Goal: Task Accomplishment & Management: Manage account settings

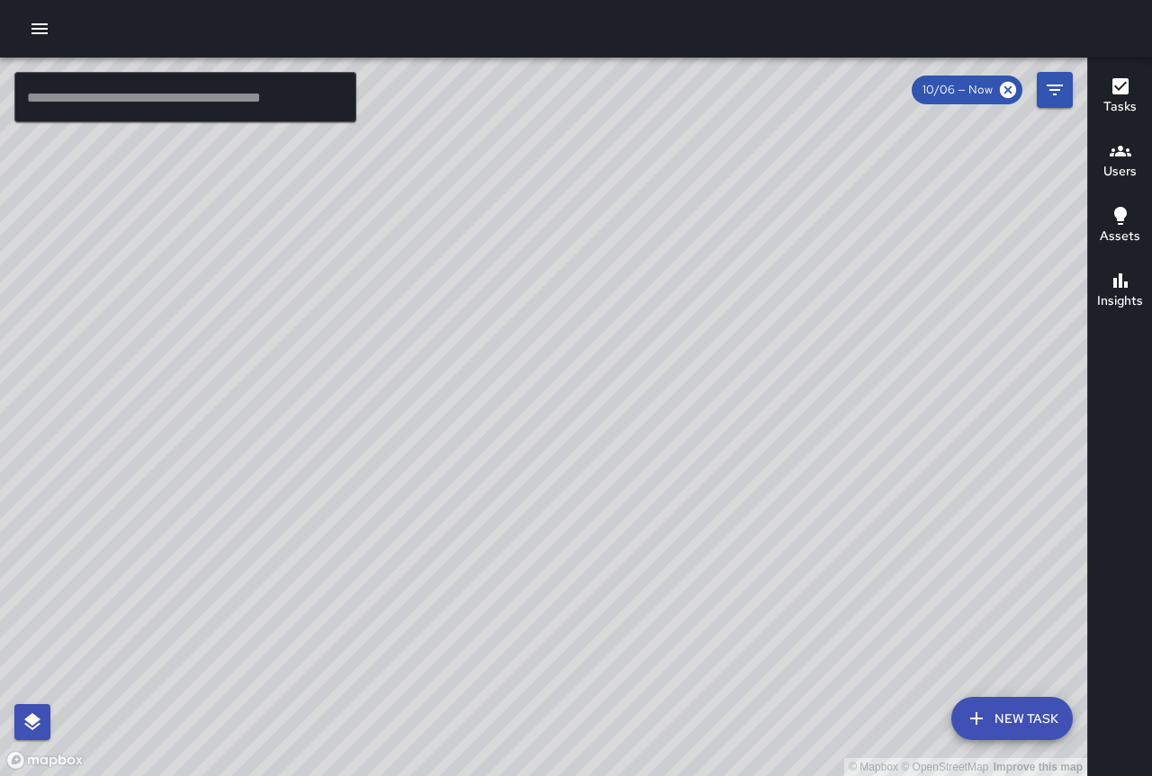
click at [953, 87] on span "10/06 — Now" at bounding box center [957, 90] width 92 height 18
click at [1064, 89] on icon "Filters" at bounding box center [1055, 90] width 22 height 22
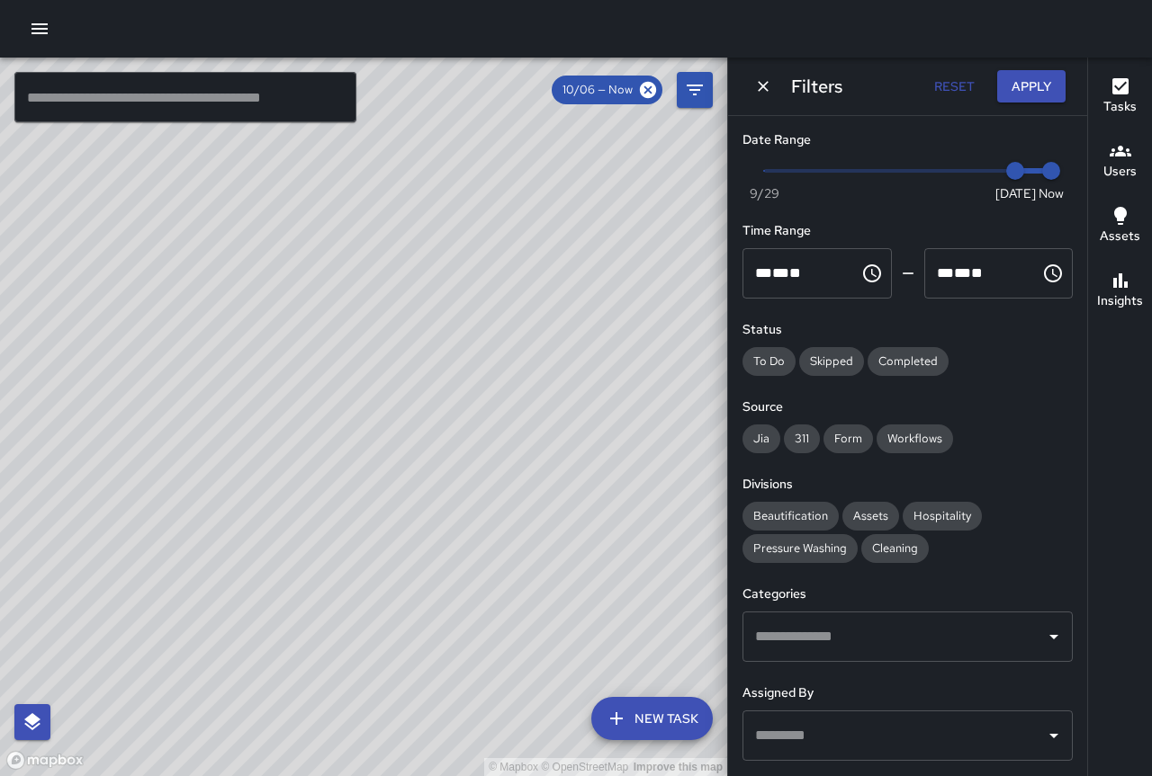
click at [872, 276] on icon "Choose time, selected time is 12:00 AM" at bounding box center [872, 274] width 18 height 18
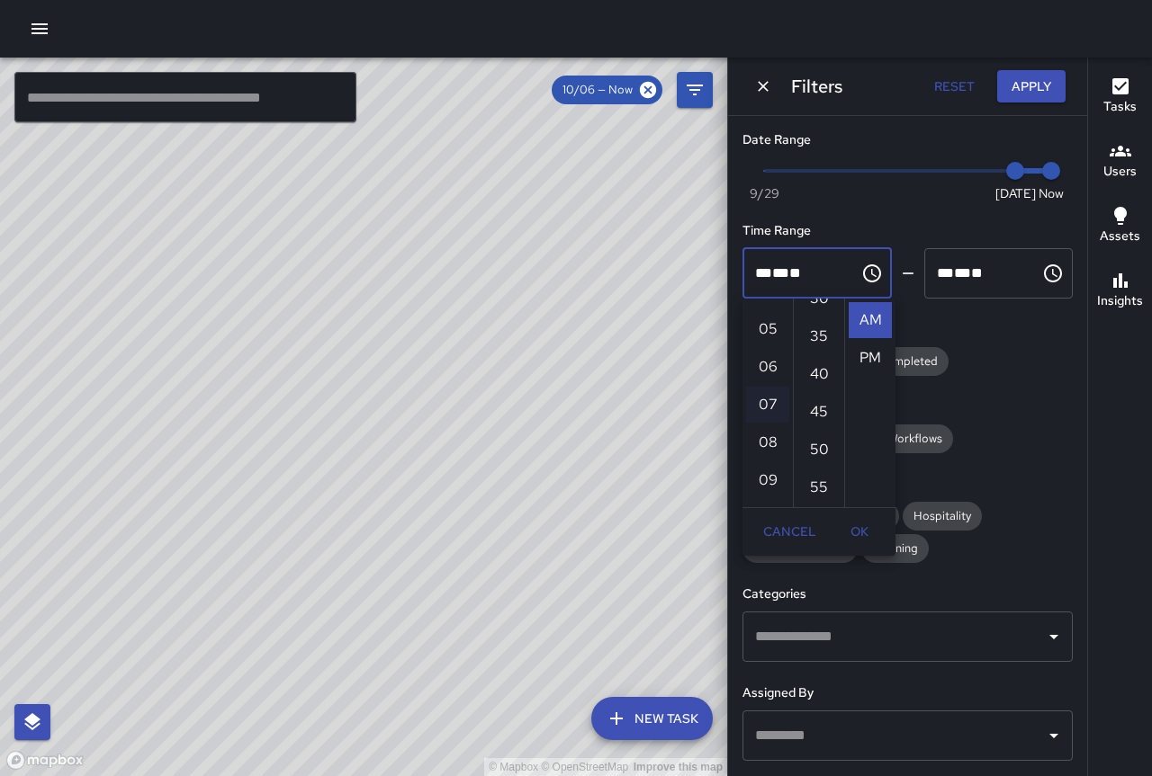
scroll to position [248, 0]
click at [774, 372] on li "08" at bounding box center [767, 374] width 43 height 36
type input "********"
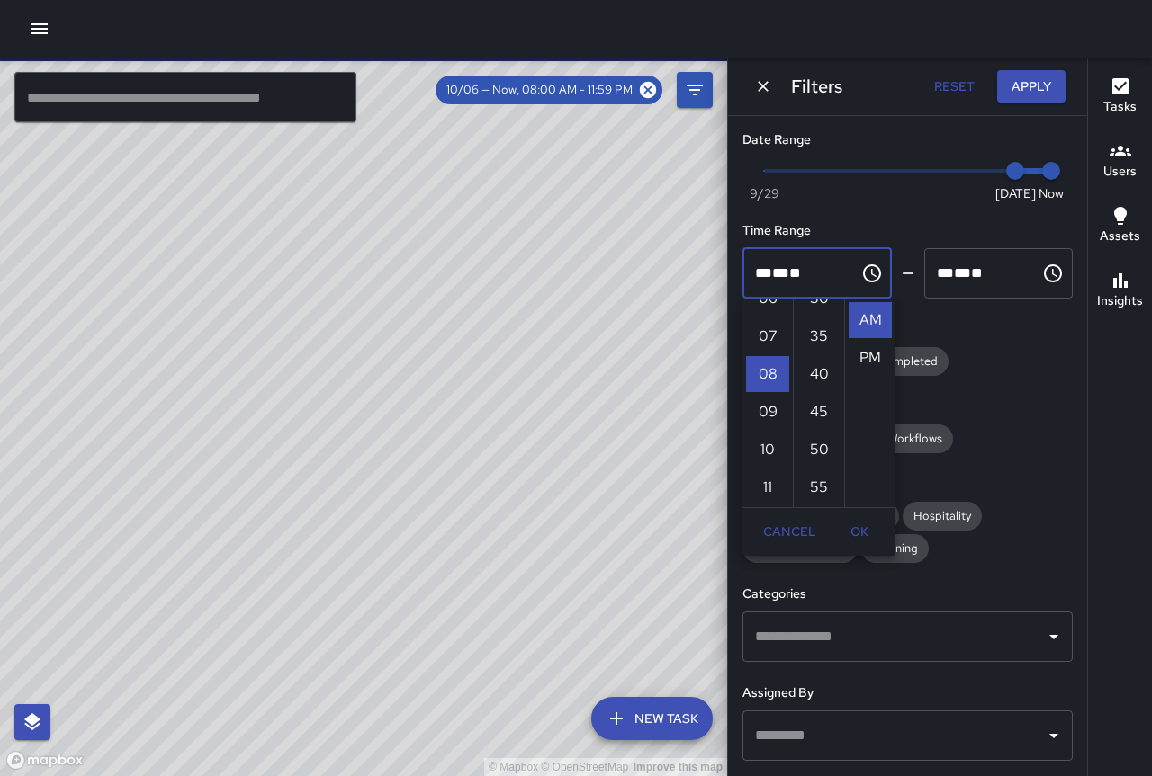
scroll to position [0, 0]
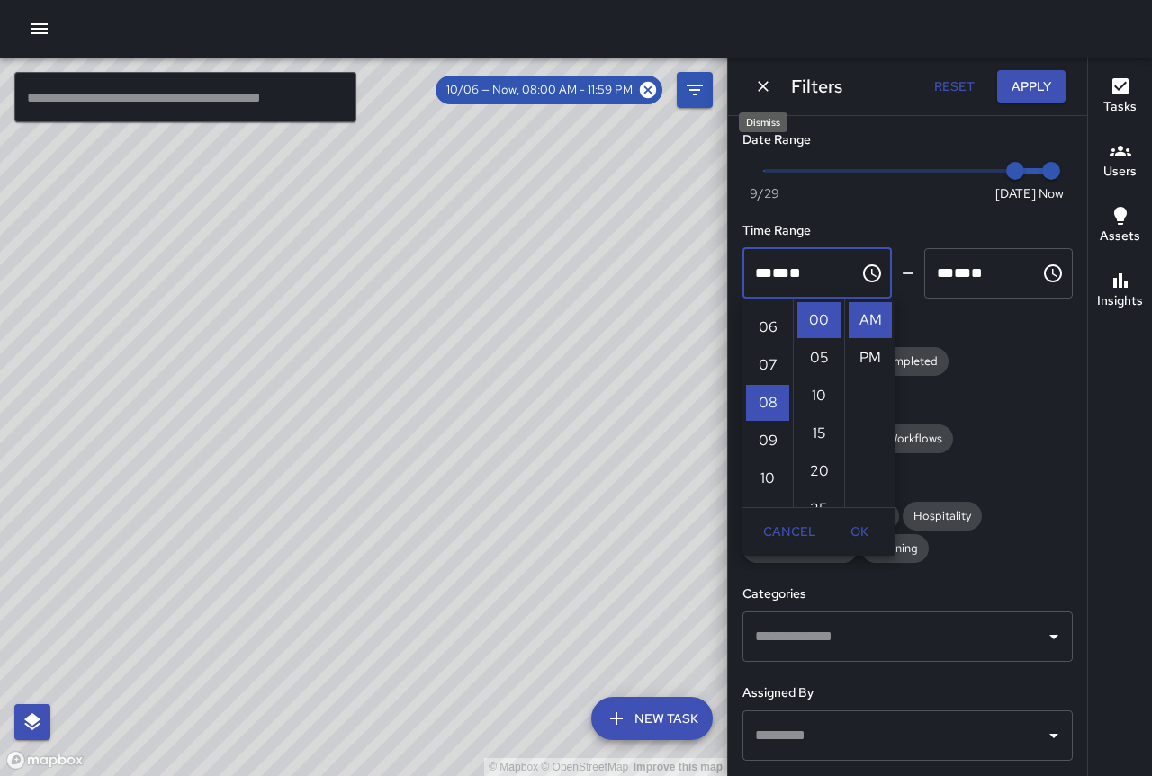
click at [767, 84] on icon "Dismiss" at bounding box center [763, 86] width 11 height 11
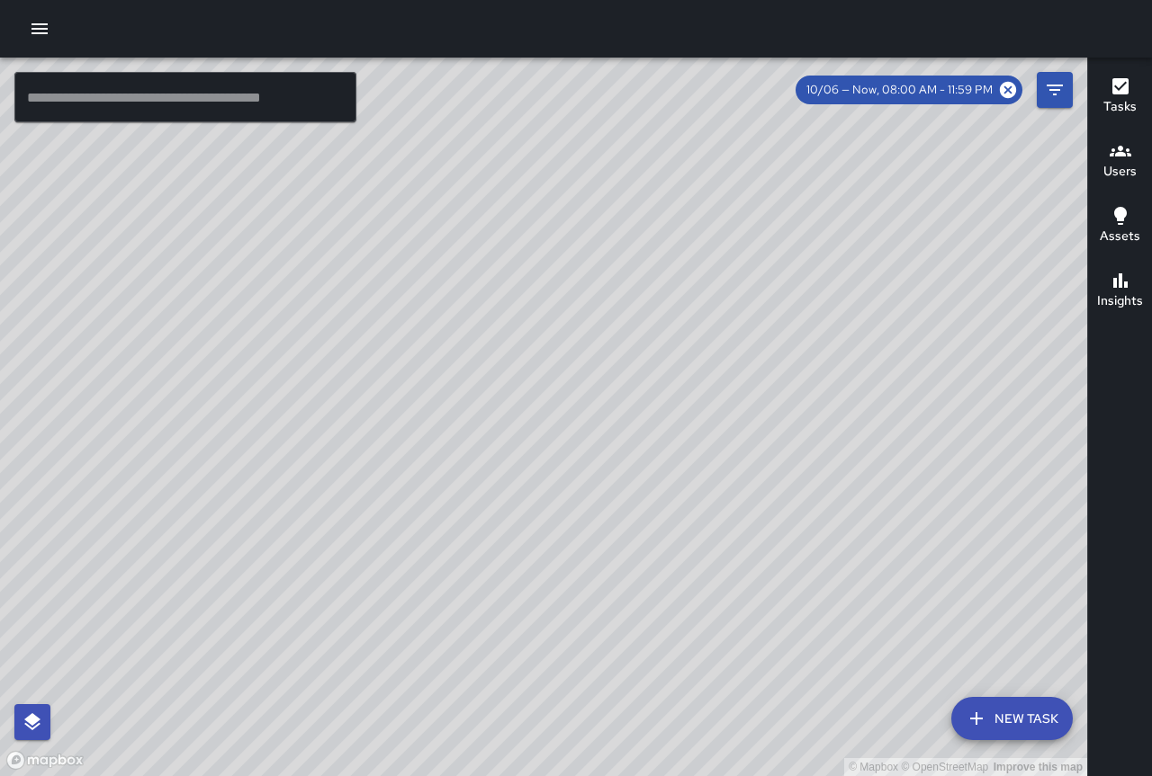
drag, startPoint x: 869, startPoint y: 496, endPoint x: 569, endPoint y: 445, distance: 304.7
click at [588, 434] on div "© Mapbox © OpenStreetMap Improve this map" at bounding box center [543, 417] width 1087 height 719
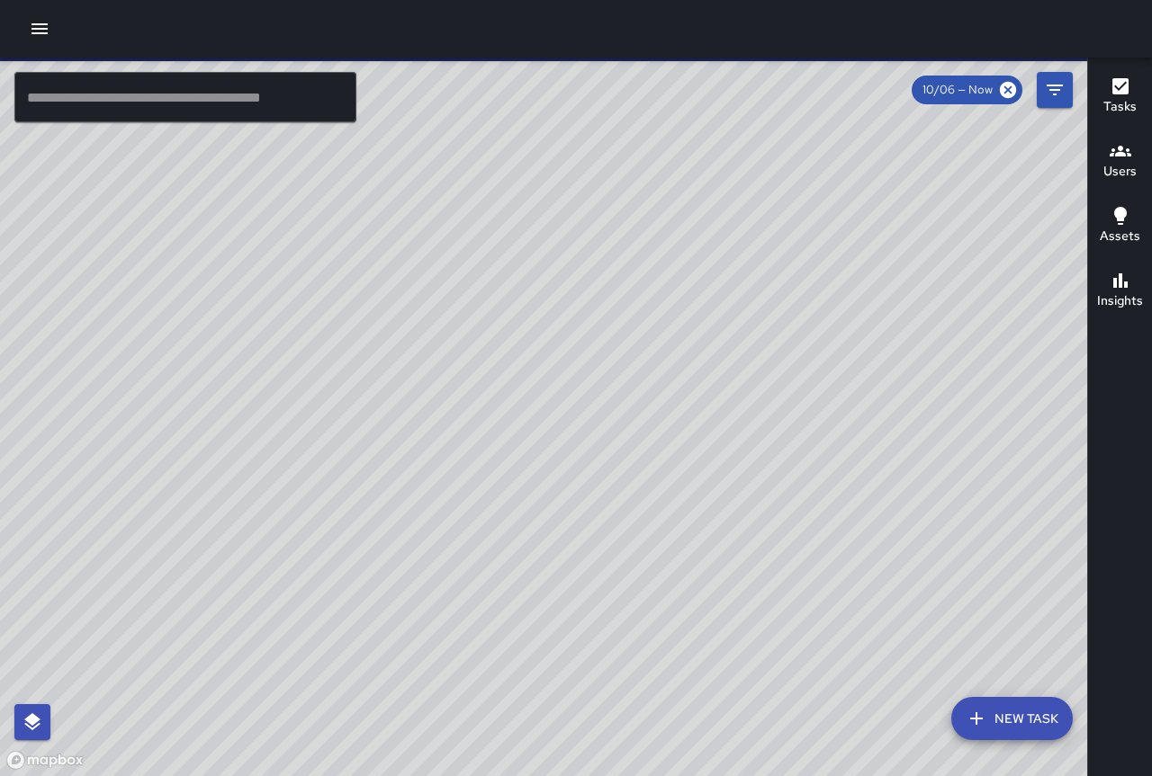
click at [1123, 111] on h6 "Tasks" at bounding box center [1119, 107] width 33 height 20
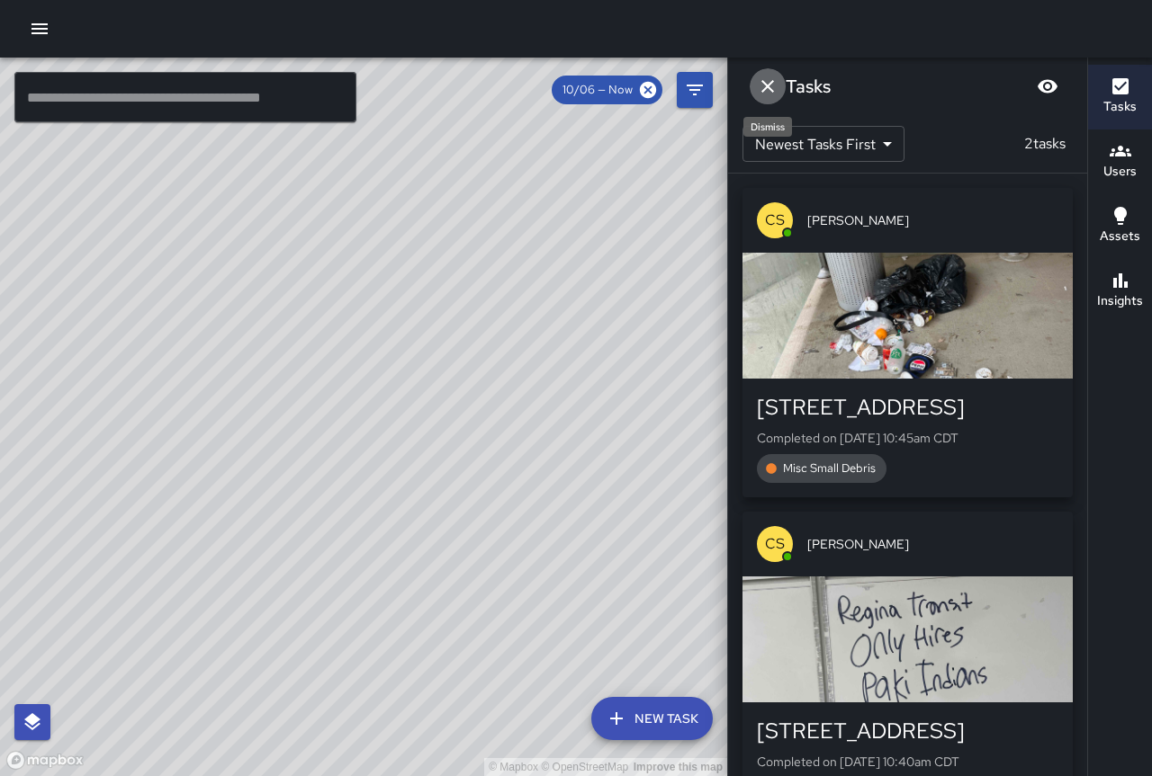
click at [763, 83] on icon "Dismiss" at bounding box center [767, 86] width 13 height 13
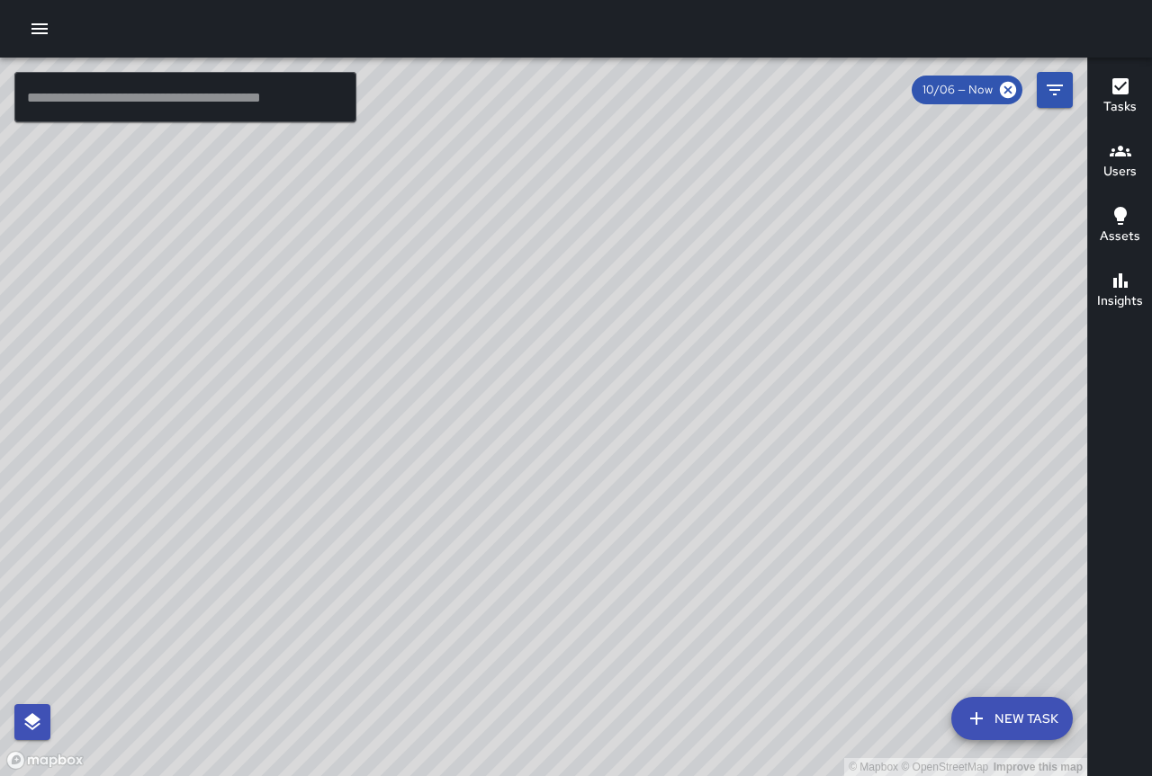
click at [48, 30] on icon "button" at bounding box center [39, 28] width 16 height 11
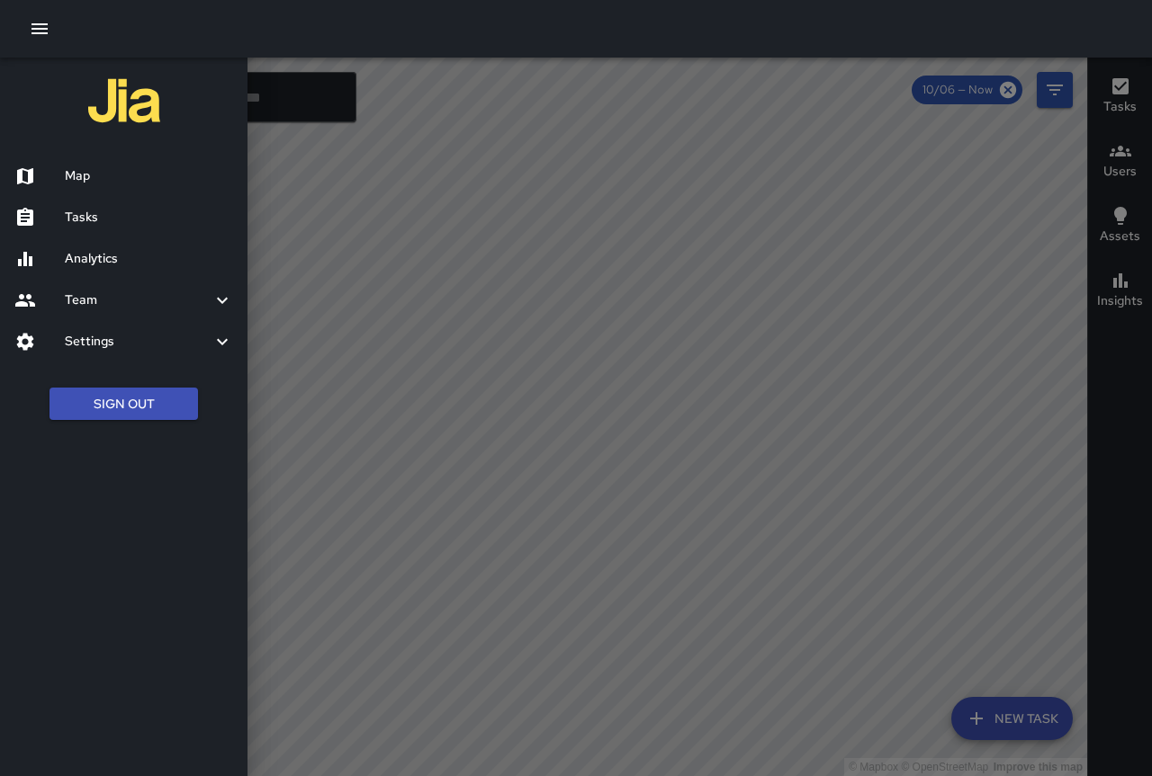
click at [97, 222] on h6 "Tasks" at bounding box center [149, 218] width 168 height 20
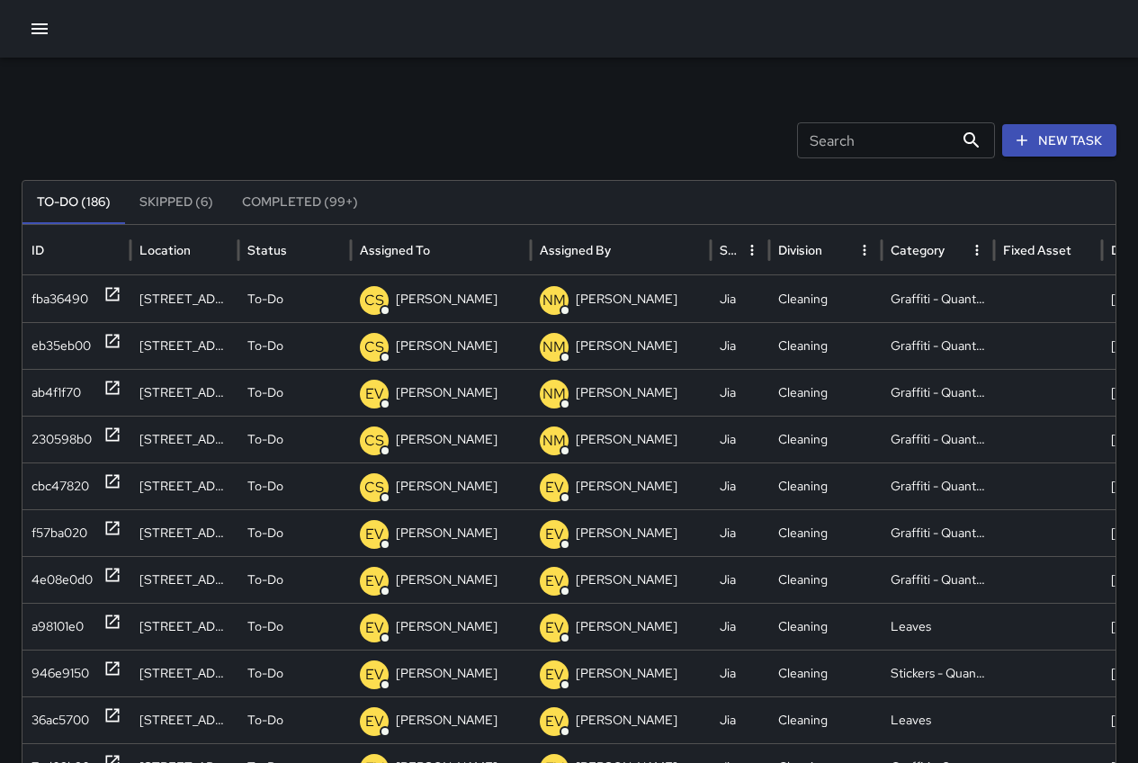
click at [1064, 145] on button "New Task" at bounding box center [1059, 140] width 114 height 33
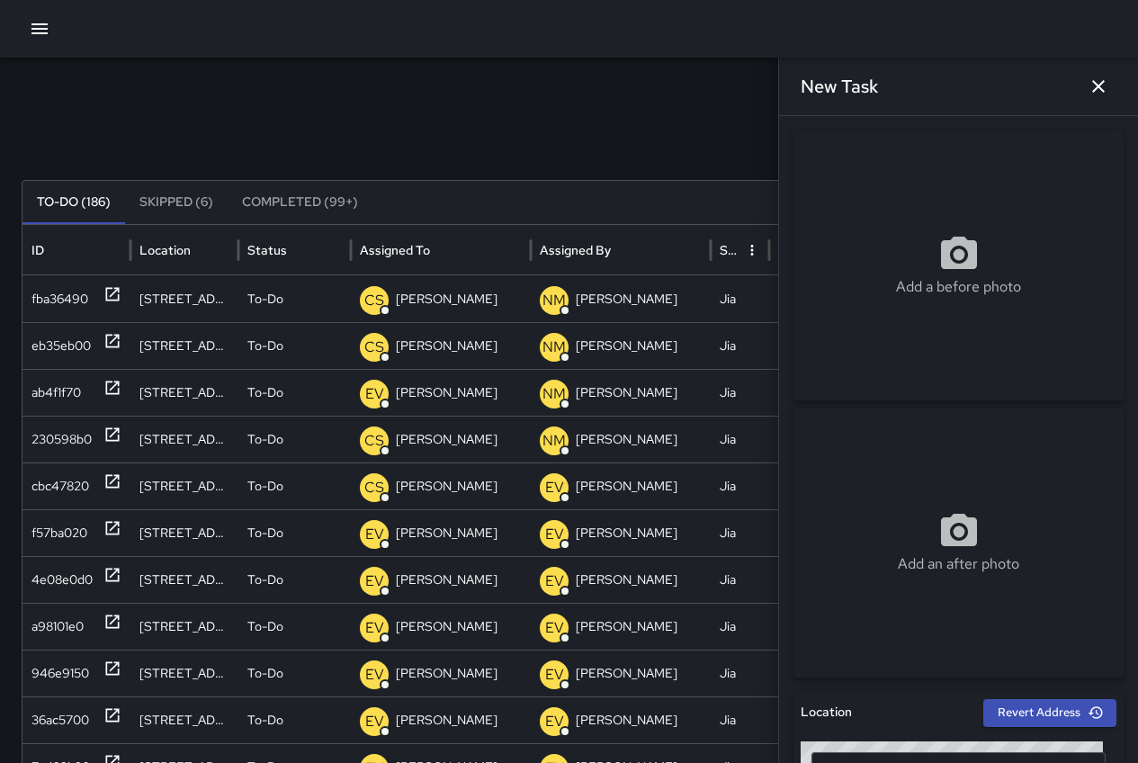
click at [1105, 80] on icon "button" at bounding box center [1099, 87] width 22 height 22
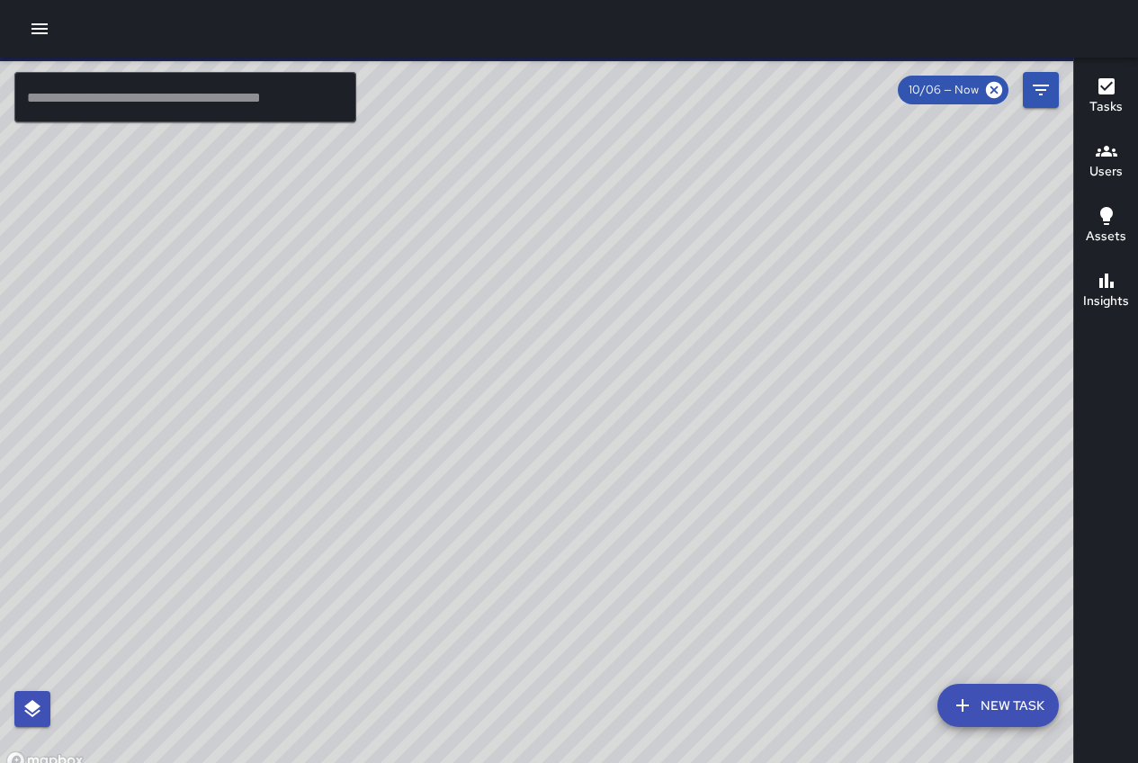
click at [42, 30] on icon "button" at bounding box center [39, 28] width 16 height 11
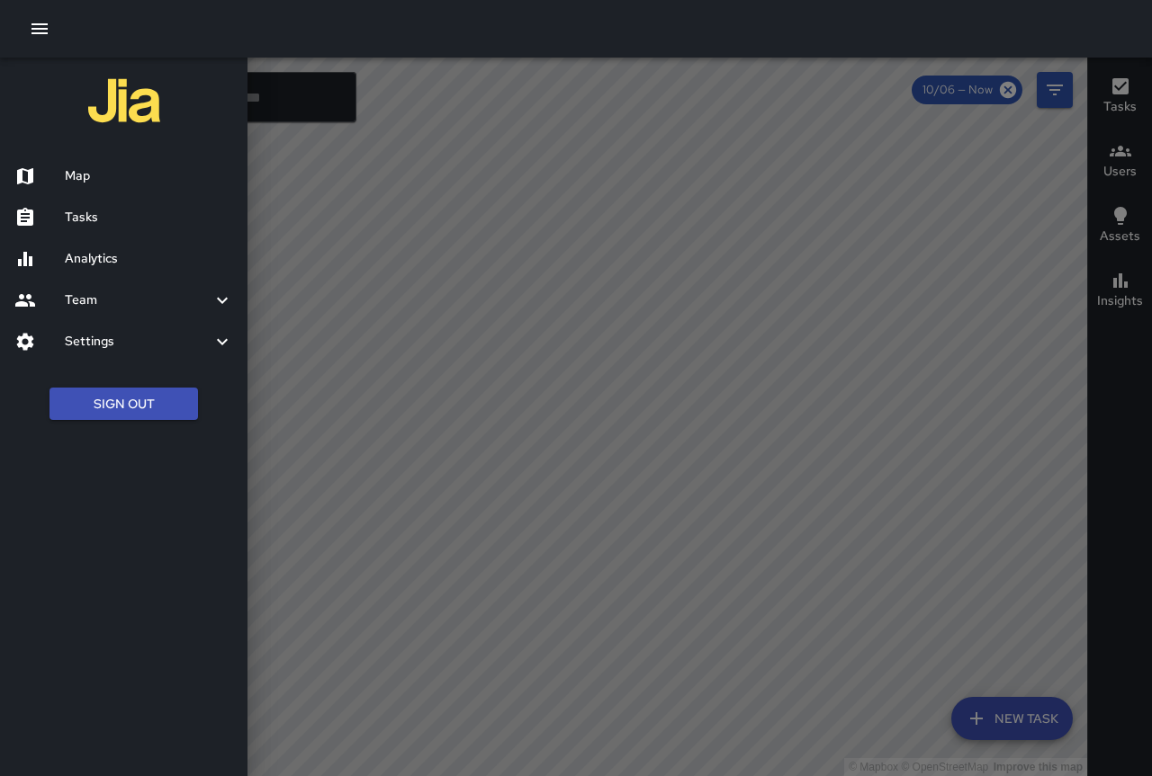
click at [223, 294] on icon at bounding box center [222, 301] width 22 height 22
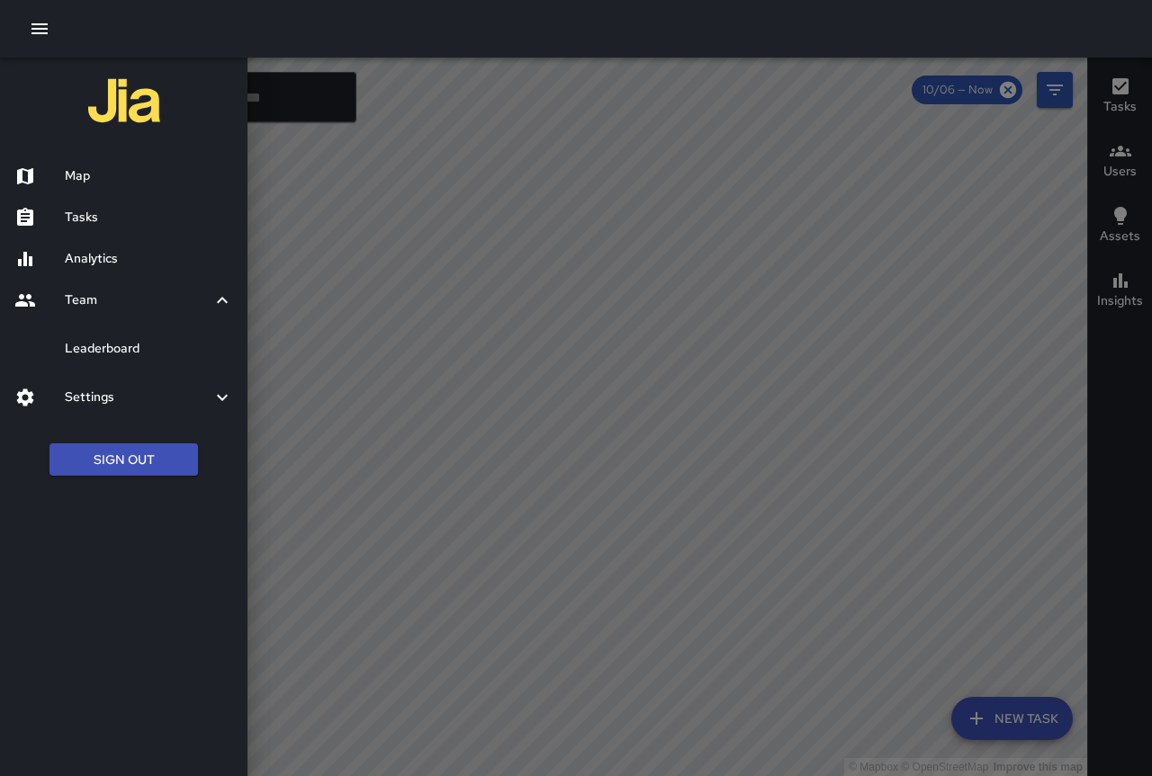
click at [223, 294] on icon at bounding box center [222, 301] width 22 height 22
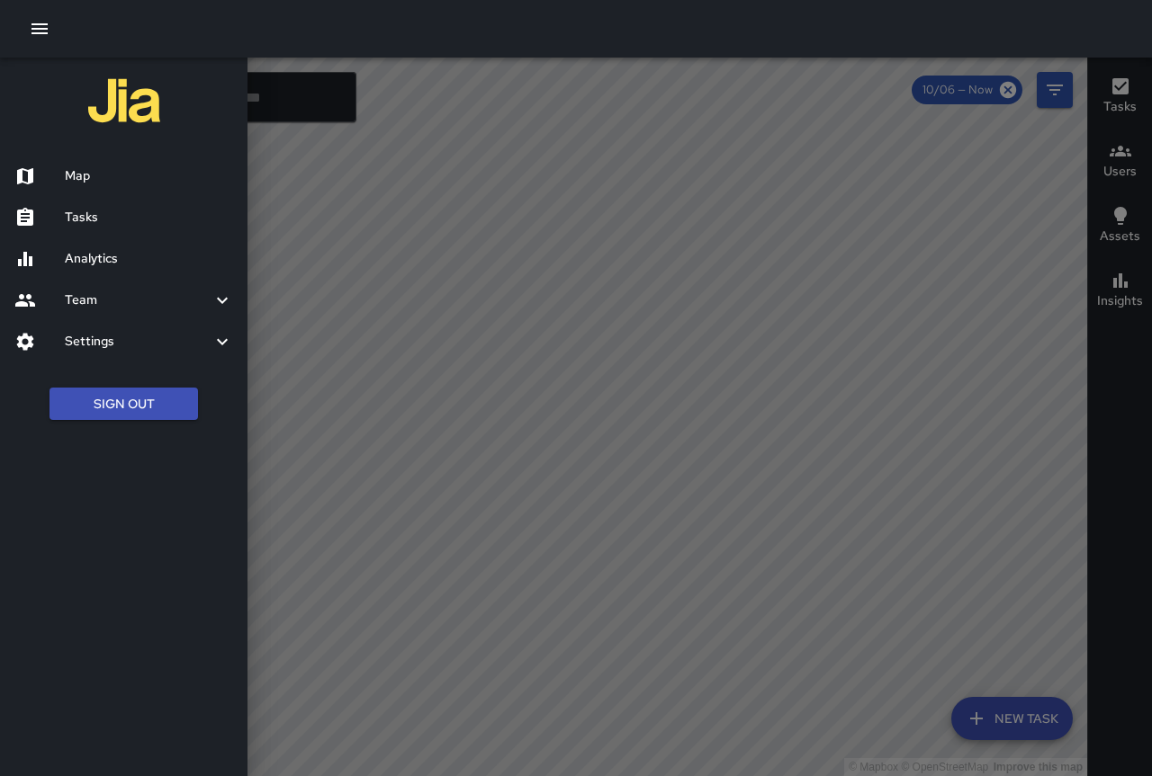
click at [221, 344] on icon at bounding box center [222, 341] width 11 height 6
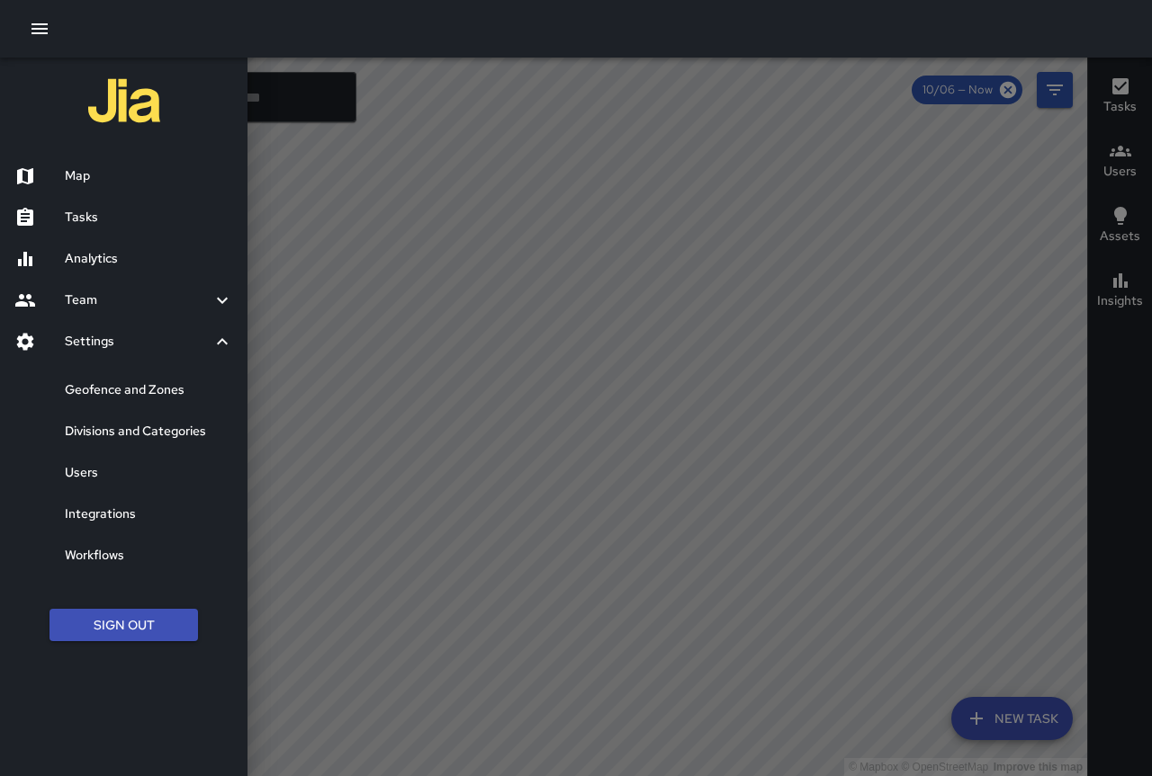
click at [146, 434] on h6 "Divisions and Categories" at bounding box center [149, 432] width 168 height 20
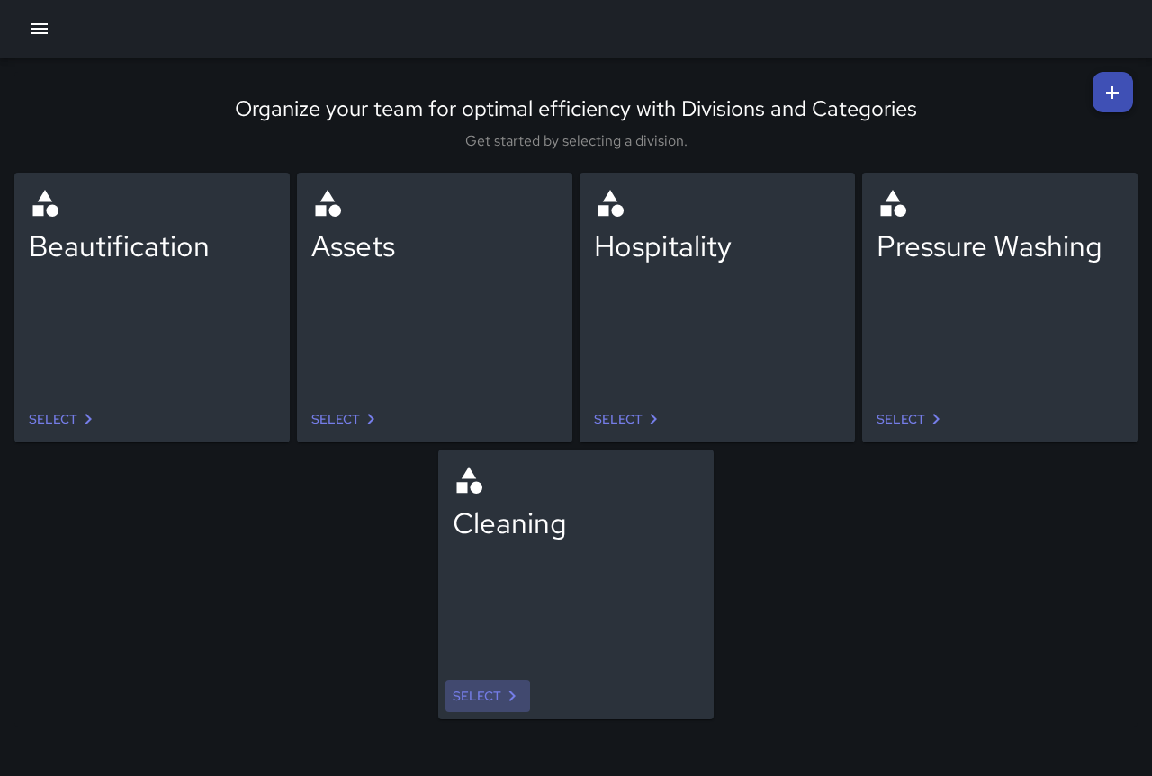
click at [480, 692] on link "Select" at bounding box center [487, 696] width 85 height 33
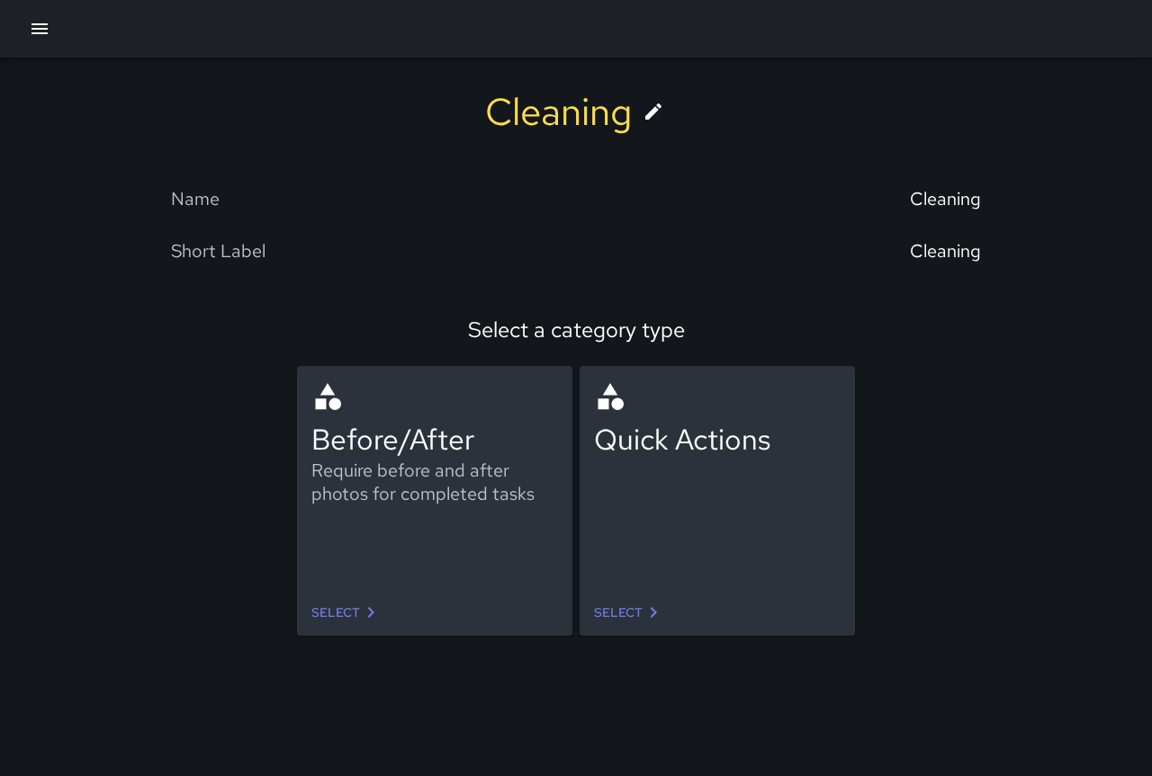
click at [604, 607] on link "Select" at bounding box center [629, 613] width 85 height 33
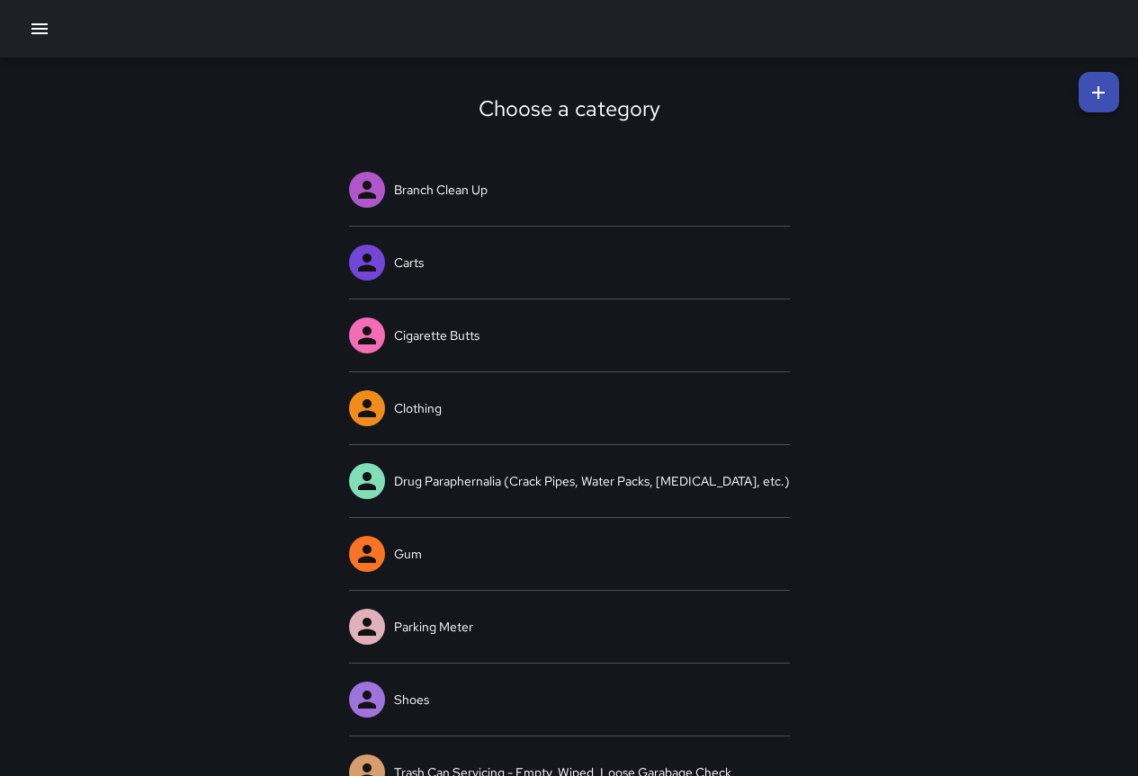
click at [1088, 85] on icon at bounding box center [1099, 93] width 22 height 22
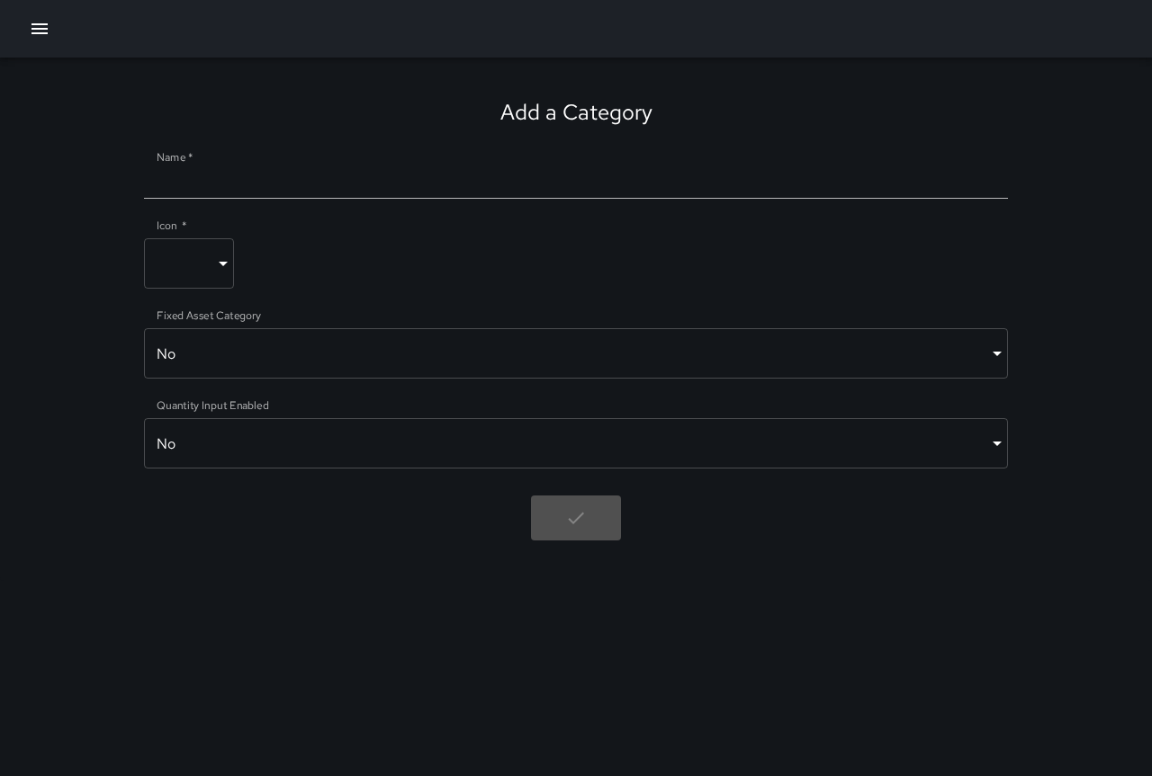
click at [225, 185] on input "Name   *" at bounding box center [576, 184] width 864 height 29
click at [286, 180] on input "Name   *" at bounding box center [576, 184] width 864 height 29
click at [281, 180] on input "Name   *" at bounding box center [576, 184] width 864 height 29
click at [280, 180] on input "Name   *" at bounding box center [576, 184] width 864 height 29
type input "*"
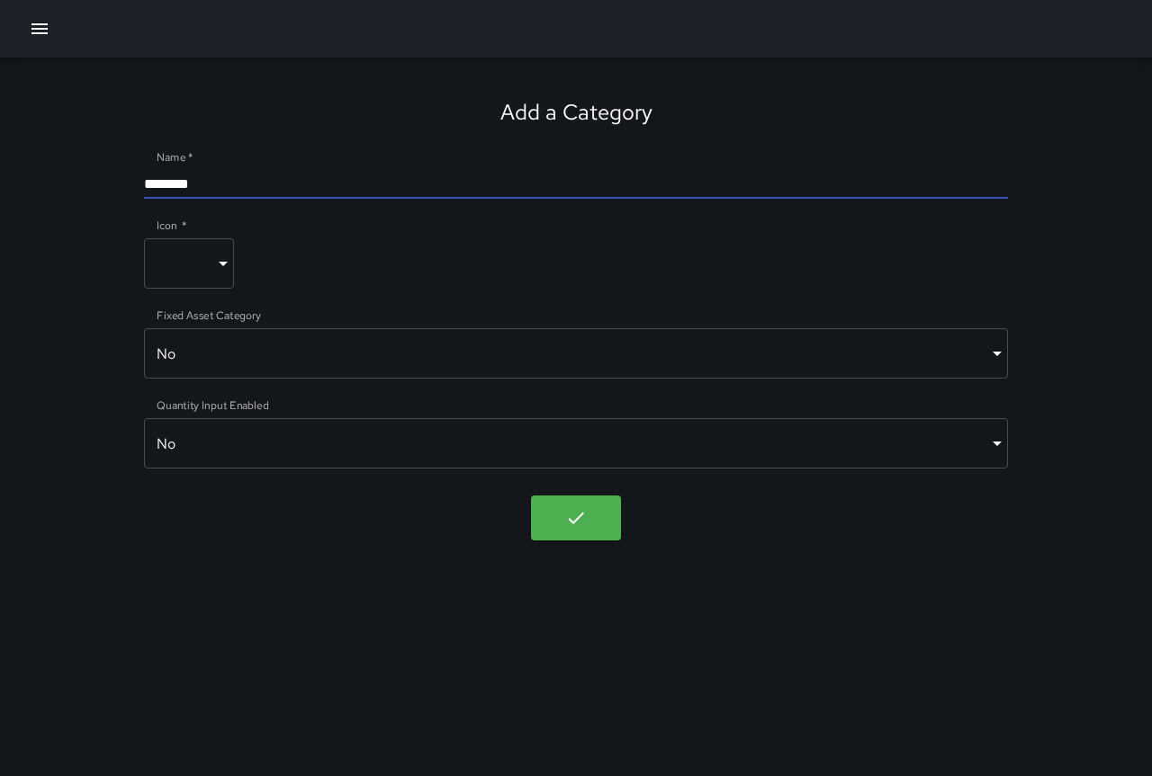
type input "*******"
click at [228, 262] on body "Add a Category Name   * ******* Icon   * ​ ​ Fixed Asset Category No ***** ​ Qu…" at bounding box center [576, 388] width 1152 height 776
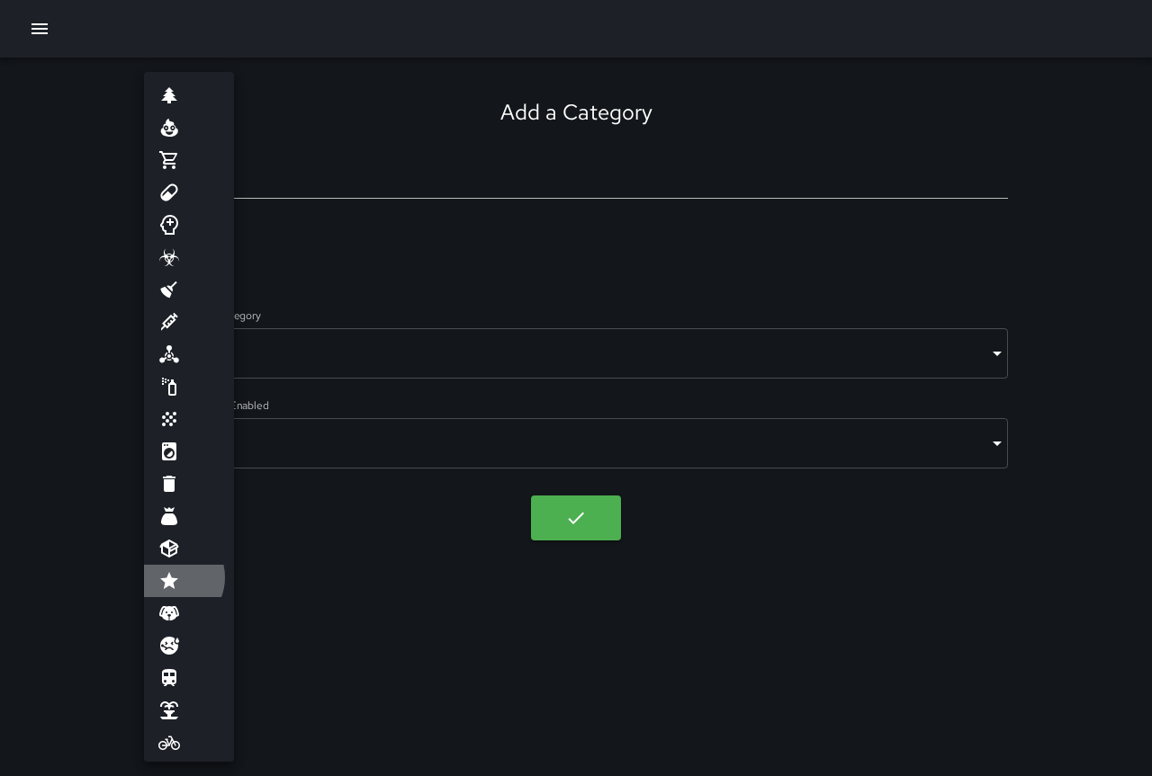
click at [168, 578] on icon at bounding box center [169, 580] width 18 height 17
type input "****"
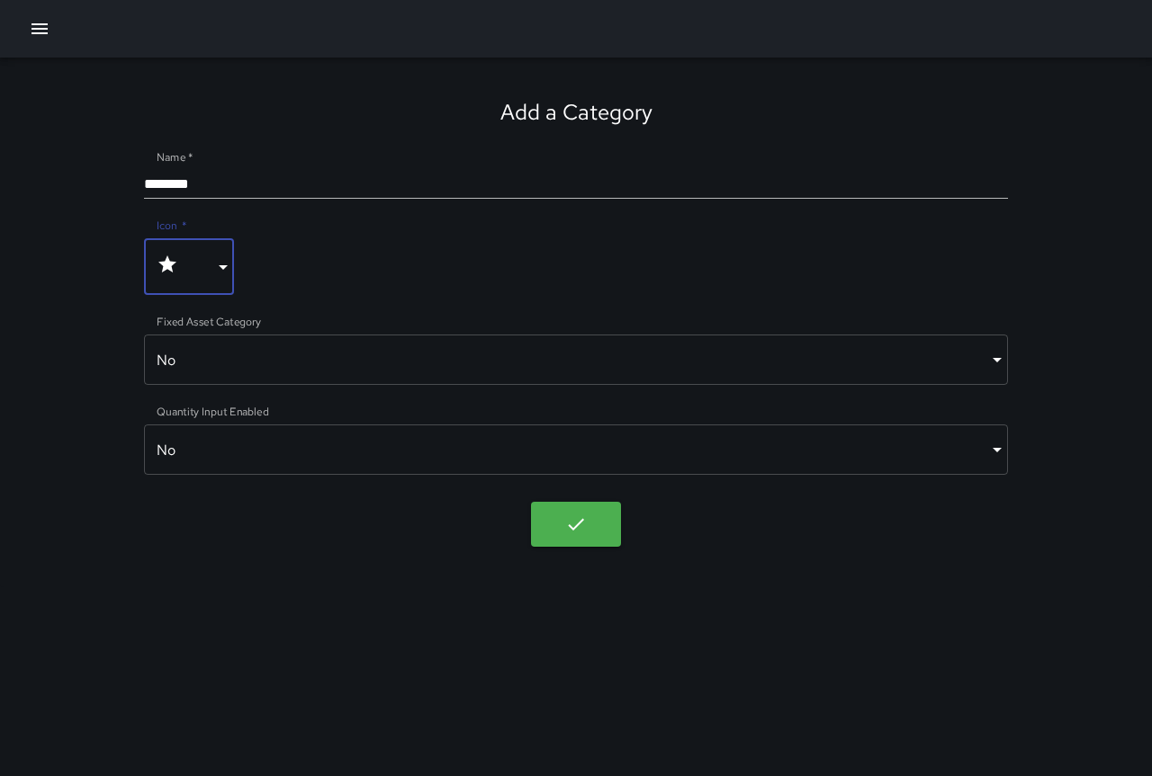
click at [917, 372] on body "Add a Category Name   * ******* Icon   * **** ​ Fixed Asset Category No ***** ​…" at bounding box center [576, 388] width 1152 height 776
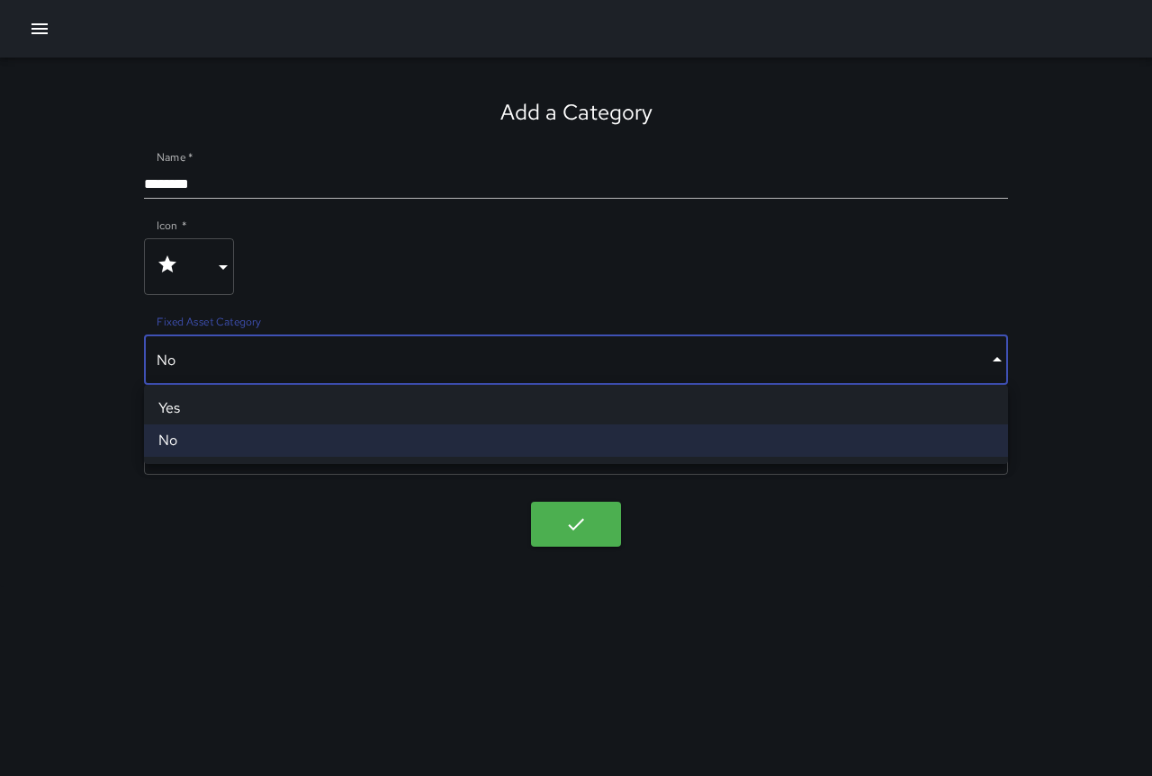
click at [911, 366] on div at bounding box center [576, 388] width 1152 height 776
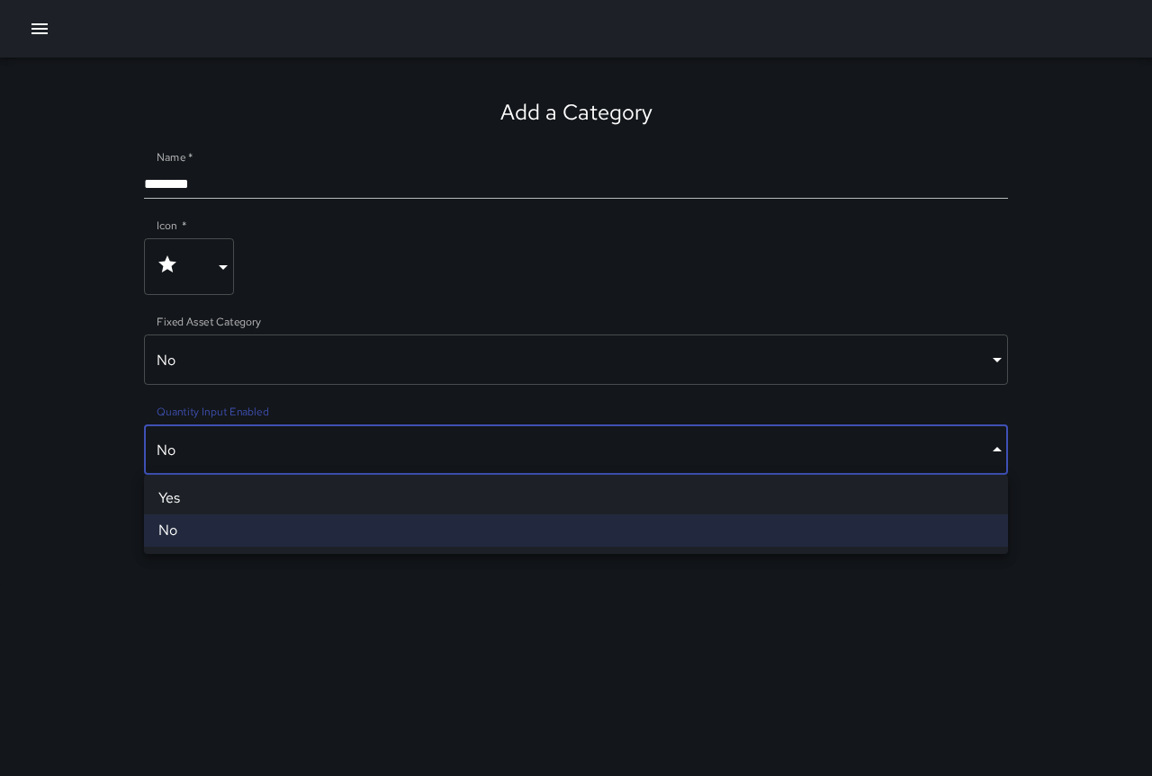
click at [730, 444] on body "Add a Category Name   * ******* Icon   * **** ​ Fixed Asset Category No ***** ​…" at bounding box center [576, 388] width 1152 height 776
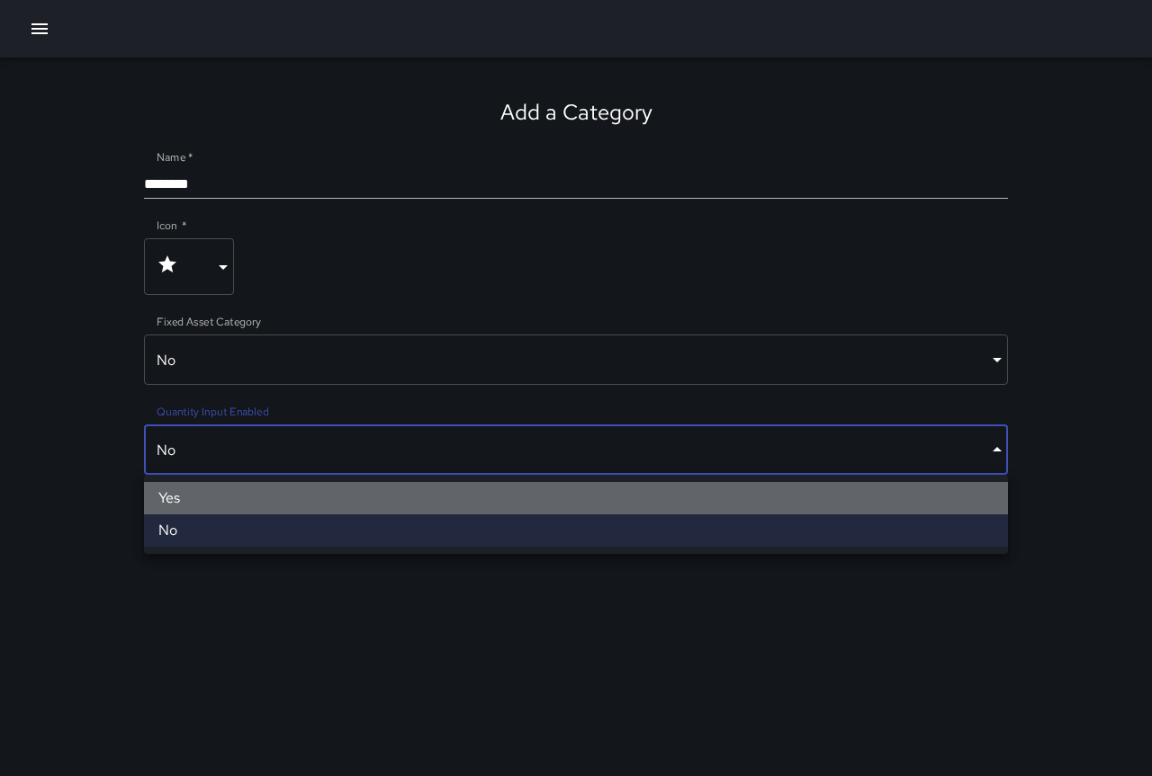
click at [699, 497] on li "Yes" at bounding box center [576, 498] width 864 height 32
type input "****"
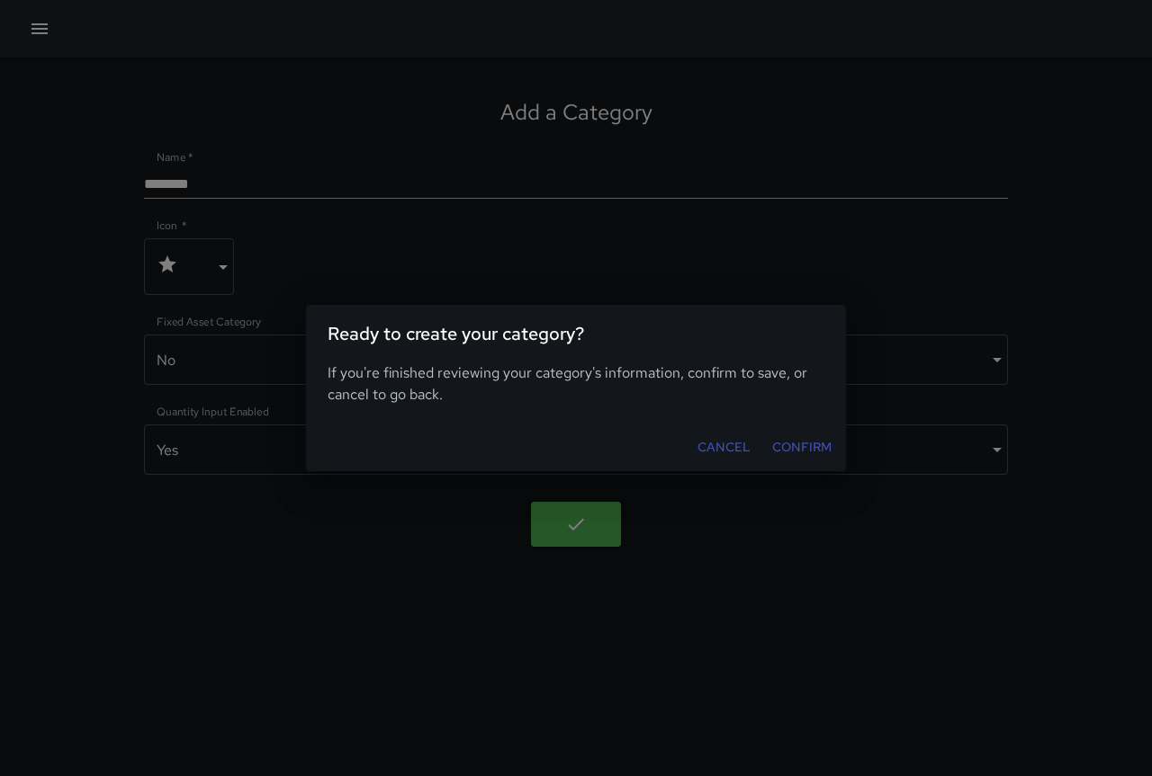
click at [785, 446] on button "Confirm" at bounding box center [802, 447] width 74 height 33
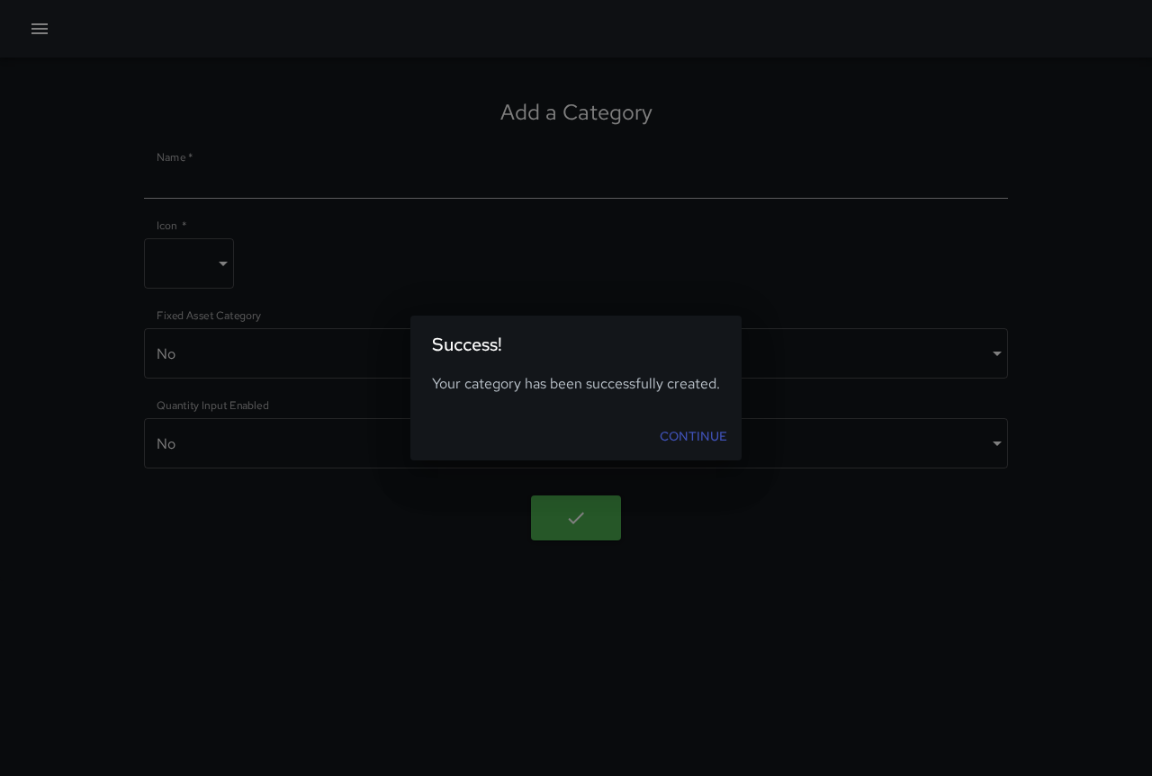
click at [714, 439] on link "Continue" at bounding box center [693, 436] width 82 height 33
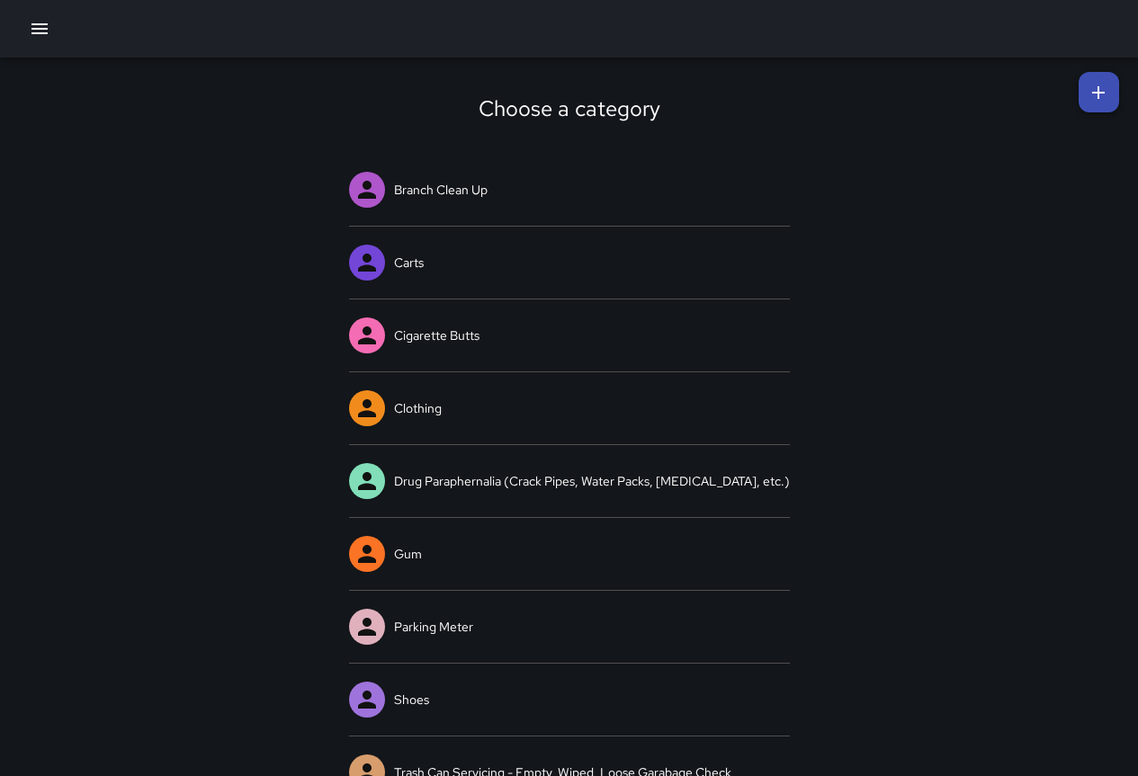
click at [1091, 93] on icon at bounding box center [1099, 93] width 22 height 22
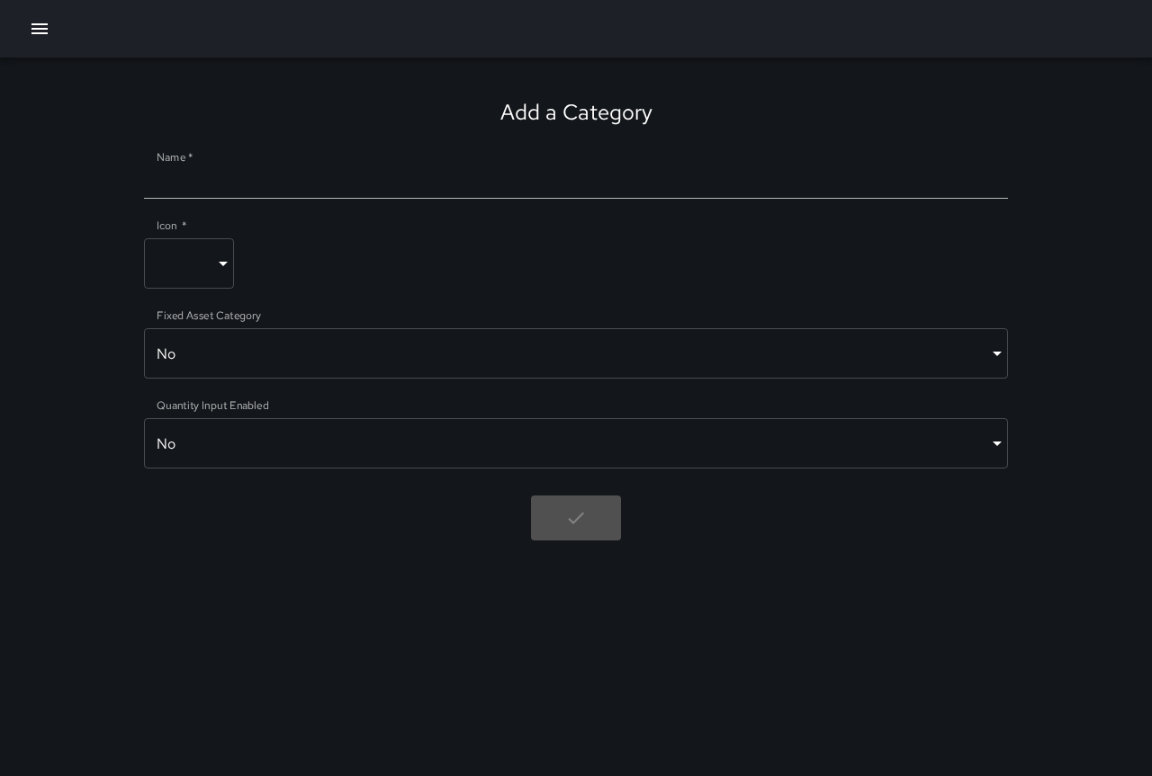
click at [1091, 93] on div "Add a Category Name   * Icon   * ​ ​ Fixed Asset Category No ***** ​ Quantity I…" at bounding box center [576, 320] width 1152 height 524
click at [27, 28] on button "button" at bounding box center [40, 29] width 36 height 36
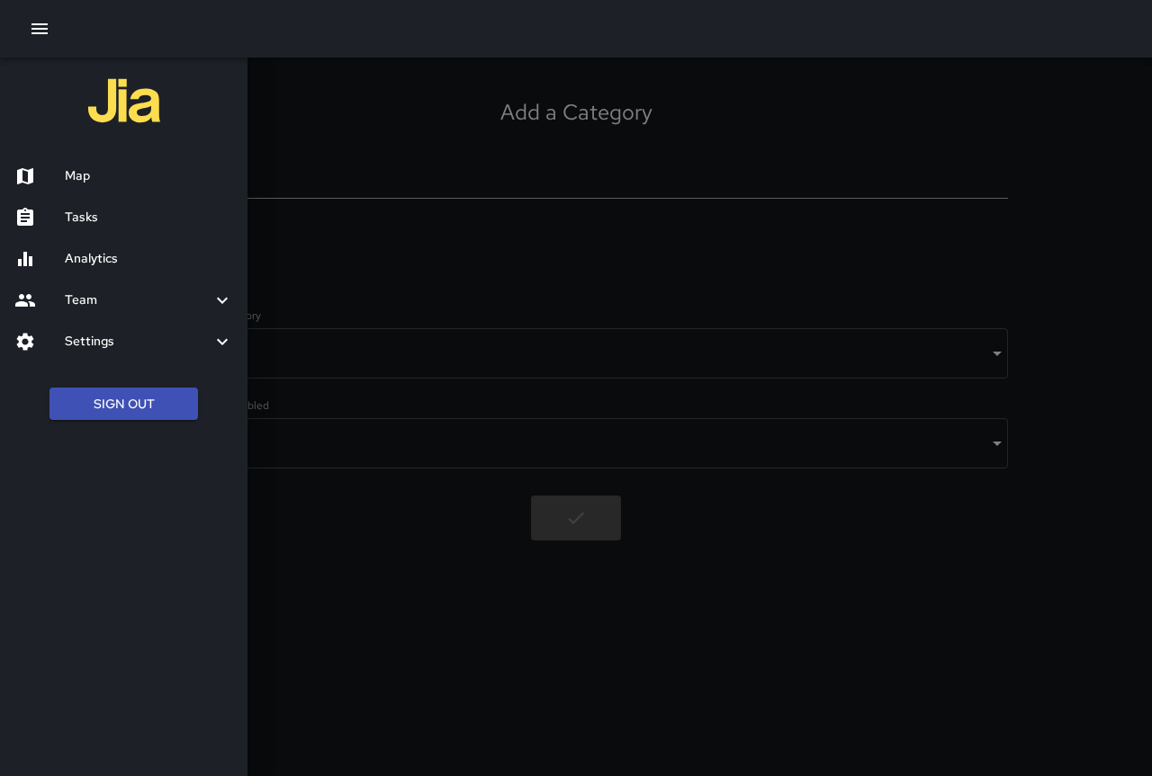
click at [209, 296] on h6 "Team" at bounding box center [138, 301] width 147 height 20
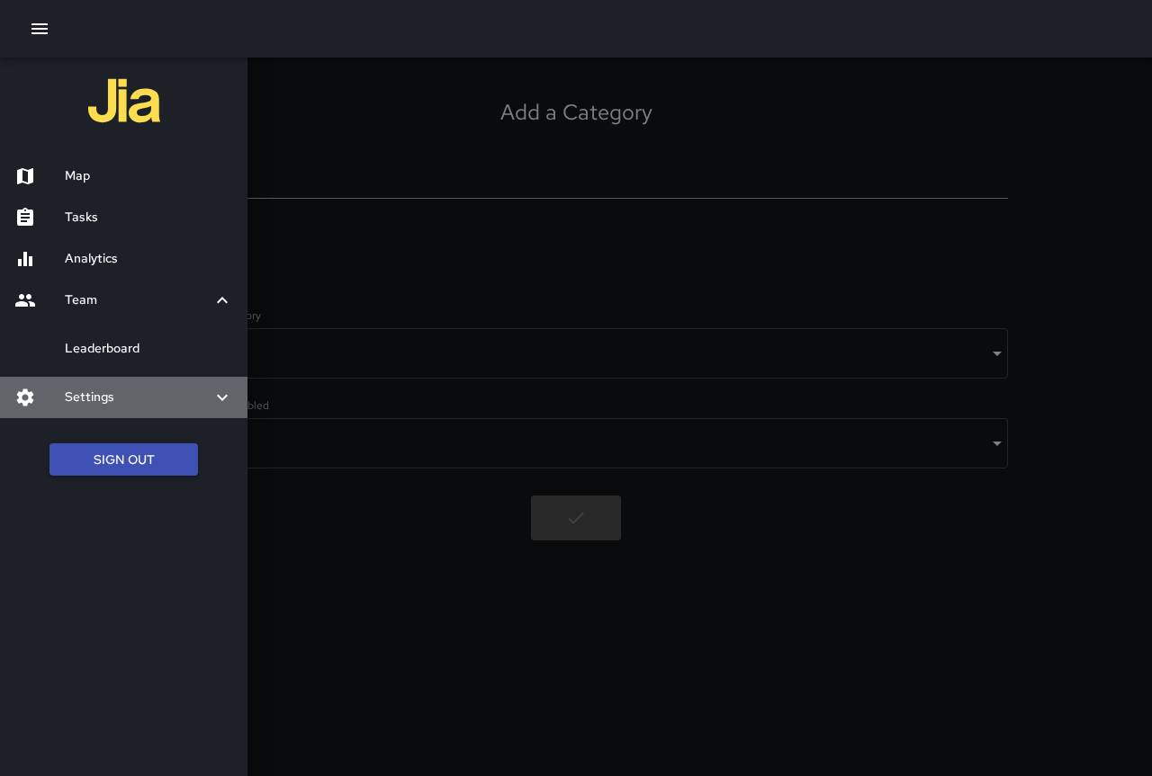
click at [227, 392] on icon at bounding box center [222, 398] width 22 height 22
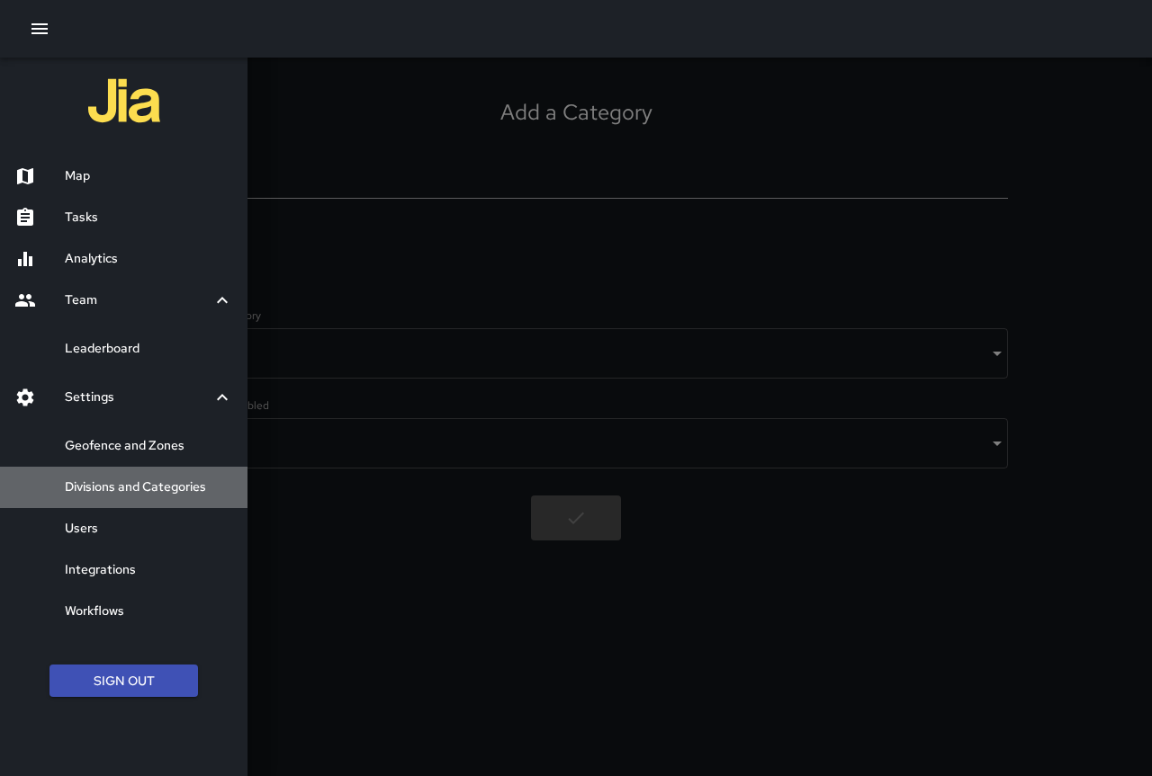
click at [182, 478] on h6 "Divisions and Categories" at bounding box center [149, 488] width 168 height 20
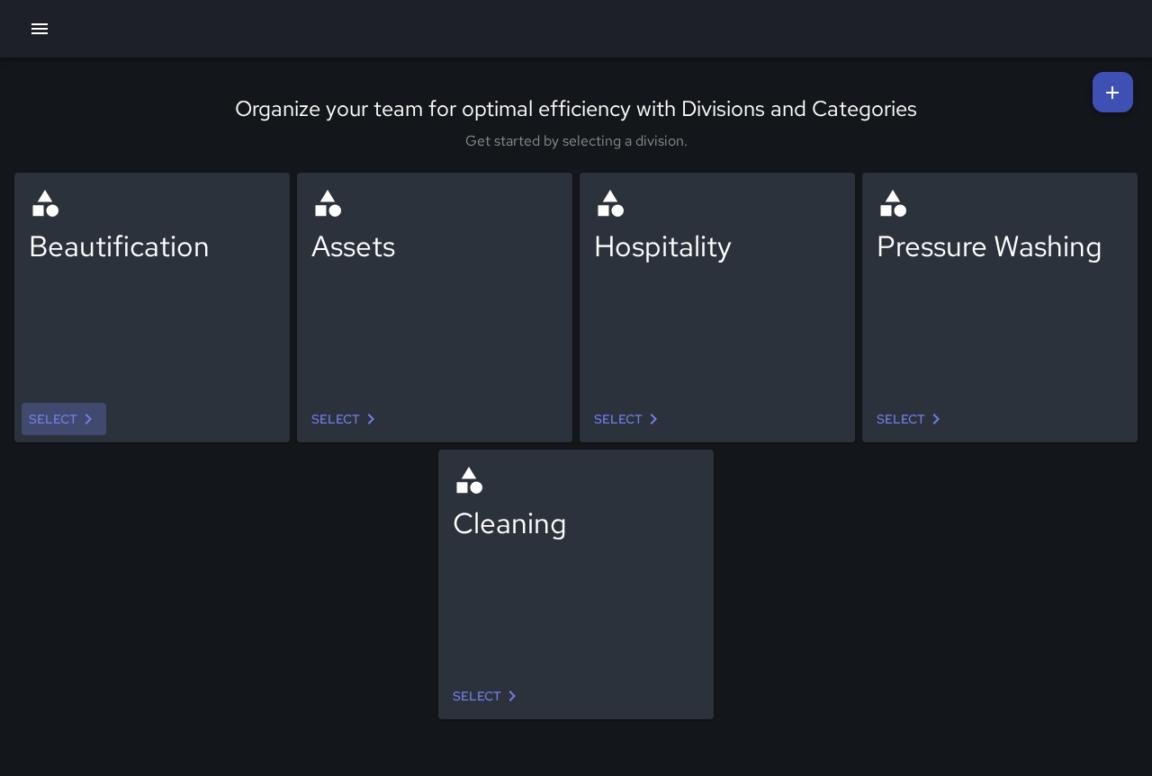
click at [51, 415] on link "Select" at bounding box center [64, 419] width 85 height 33
click at [1095, 99] on link at bounding box center [1112, 92] width 40 height 40
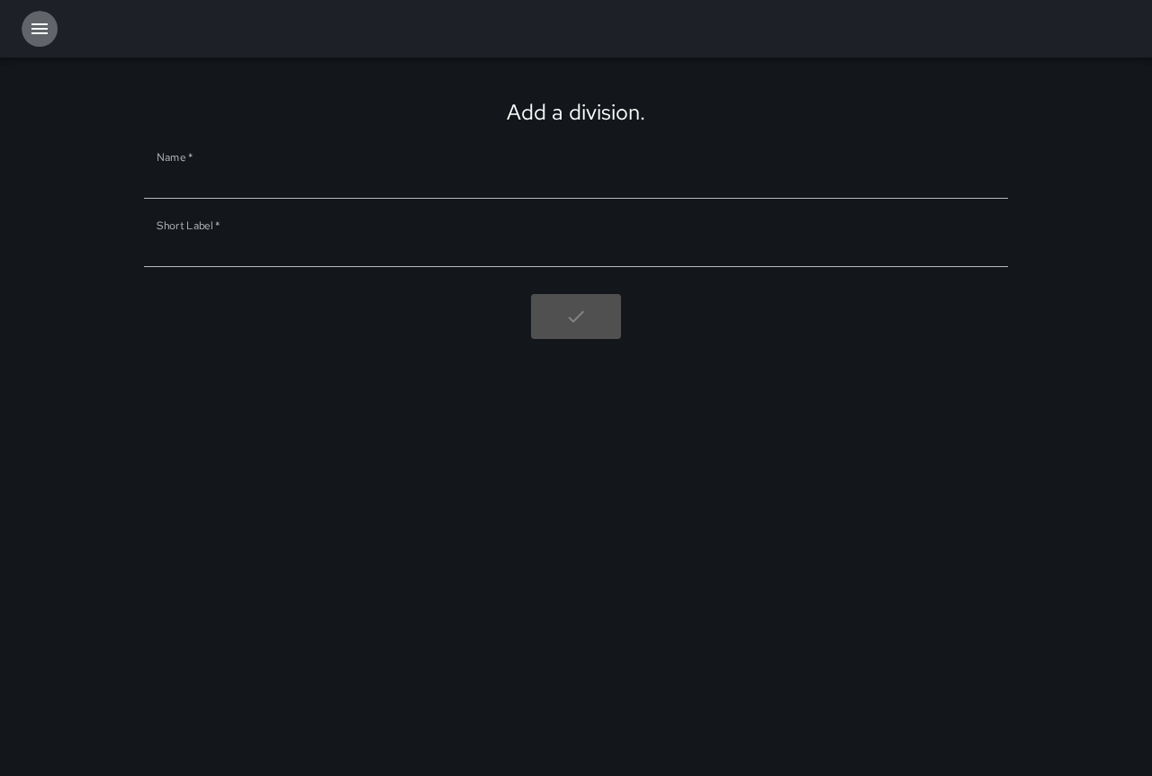
click at [37, 24] on icon "button" at bounding box center [39, 28] width 16 height 11
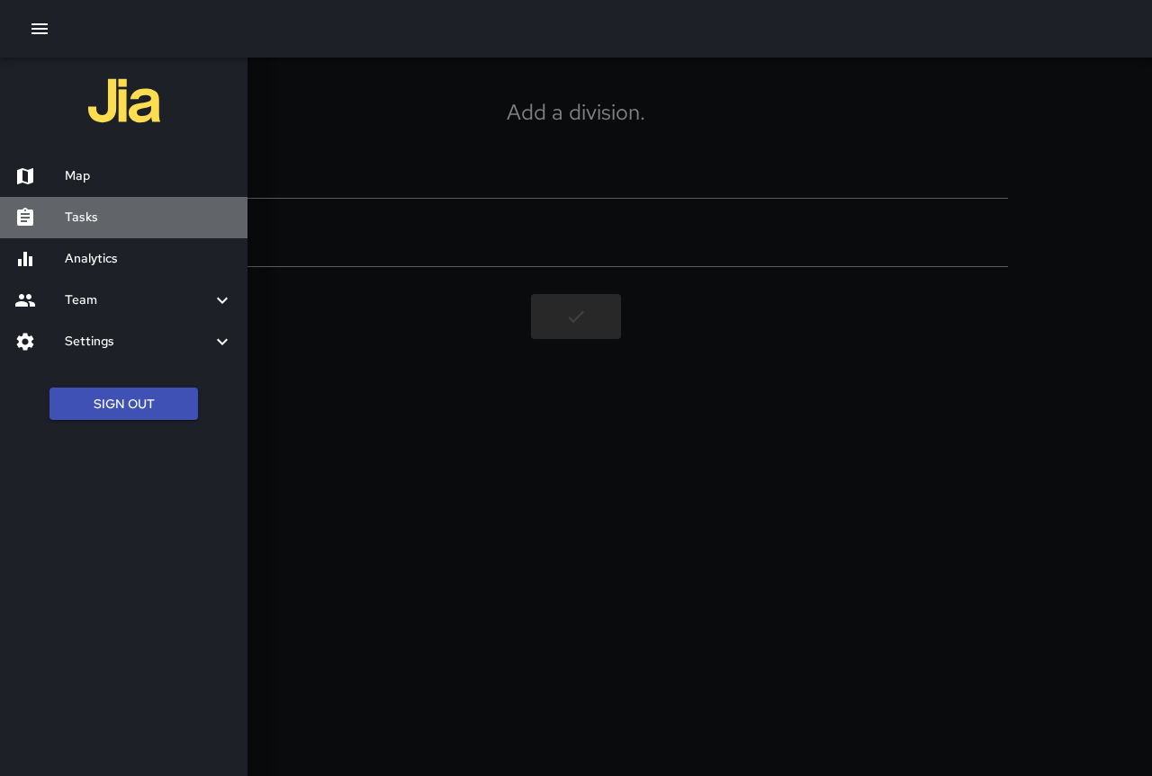
click at [90, 224] on h6 "Tasks" at bounding box center [149, 218] width 168 height 20
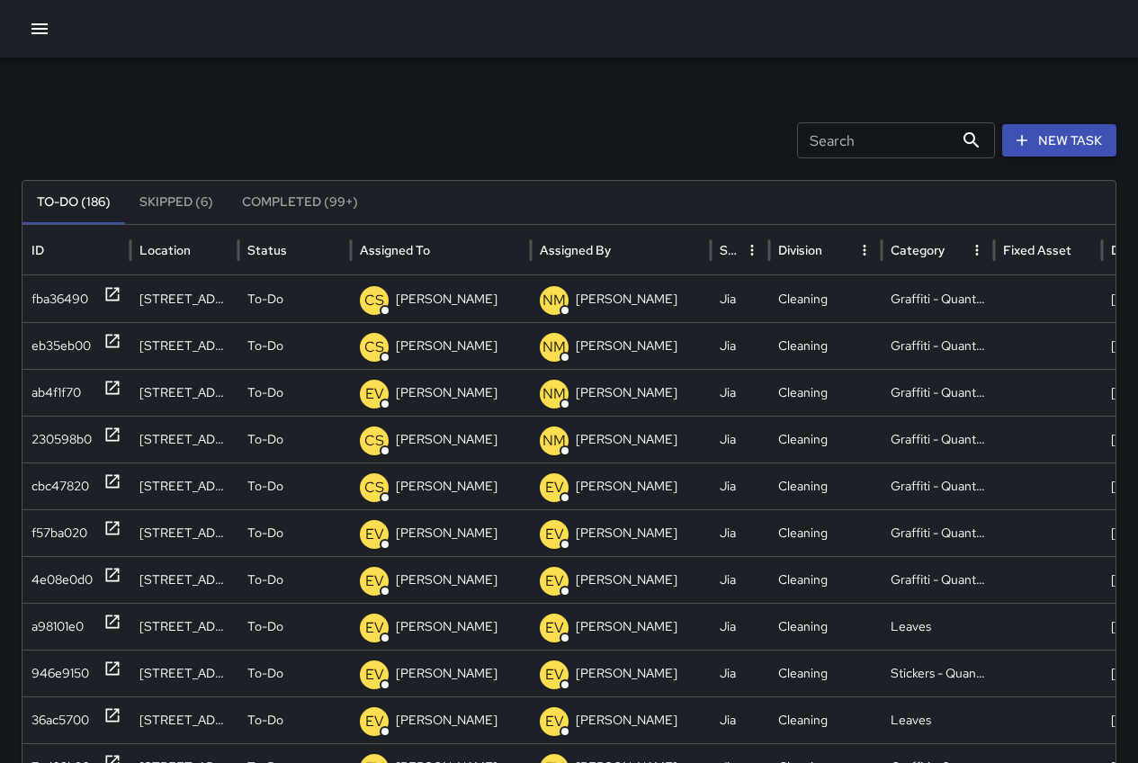
click at [31, 29] on icon "button" at bounding box center [39, 28] width 16 height 11
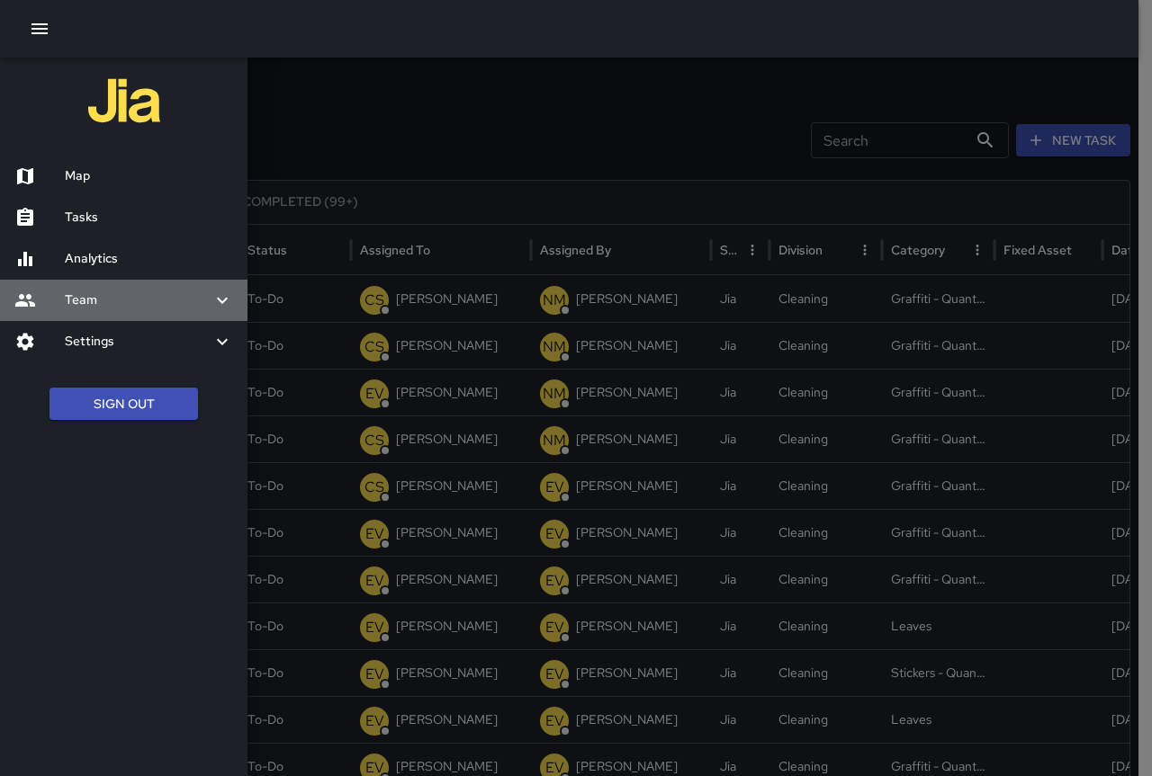
click at [214, 301] on icon at bounding box center [222, 301] width 22 height 22
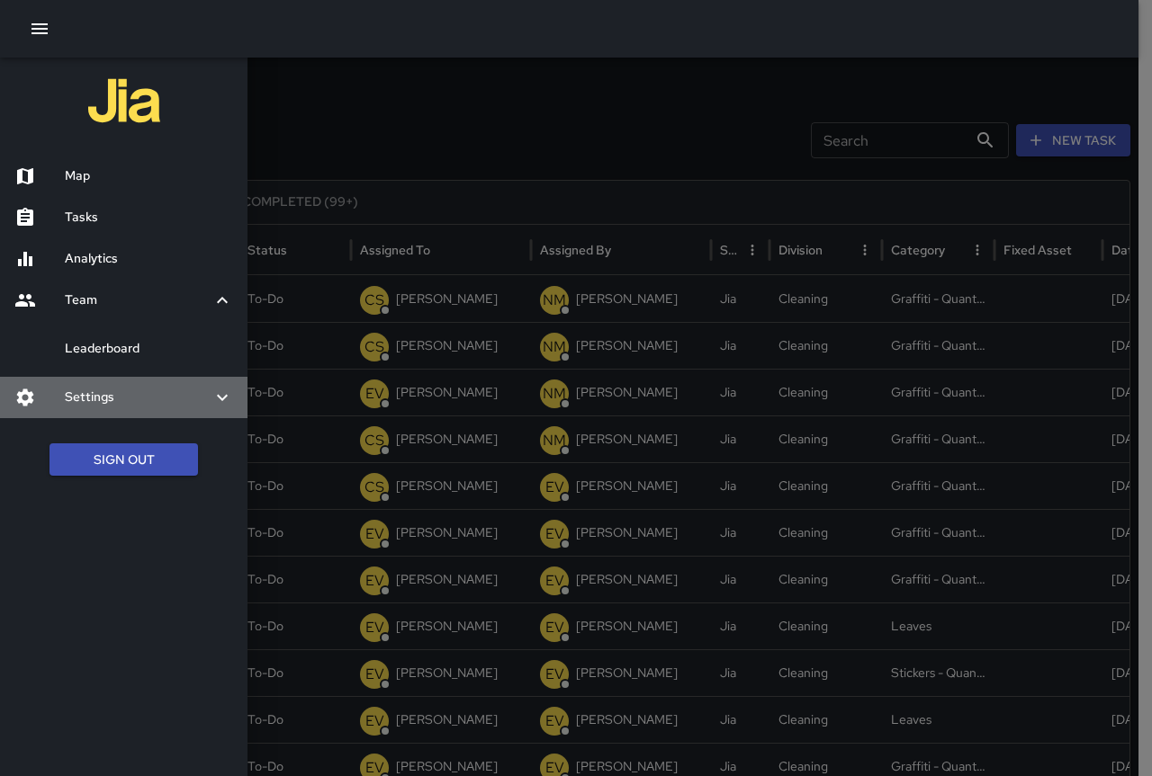
click at [225, 395] on icon at bounding box center [222, 398] width 22 height 22
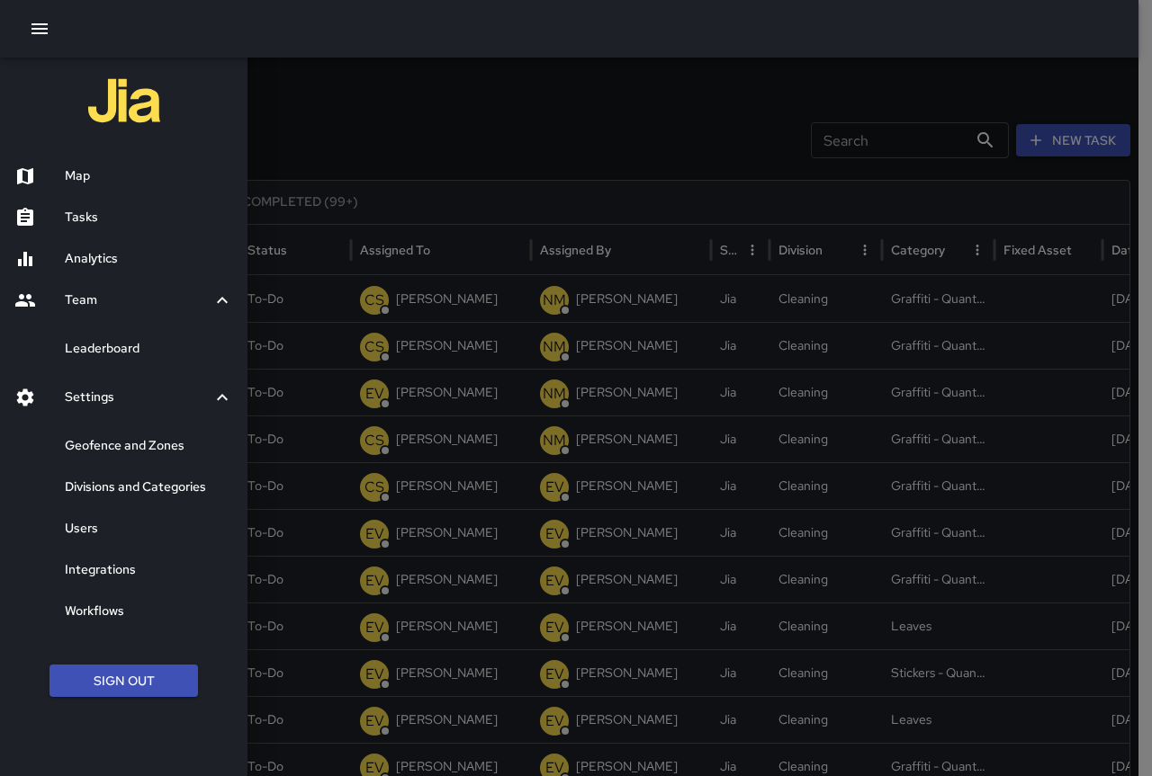
click at [150, 568] on h6 "Integrations" at bounding box center [149, 571] width 168 height 20
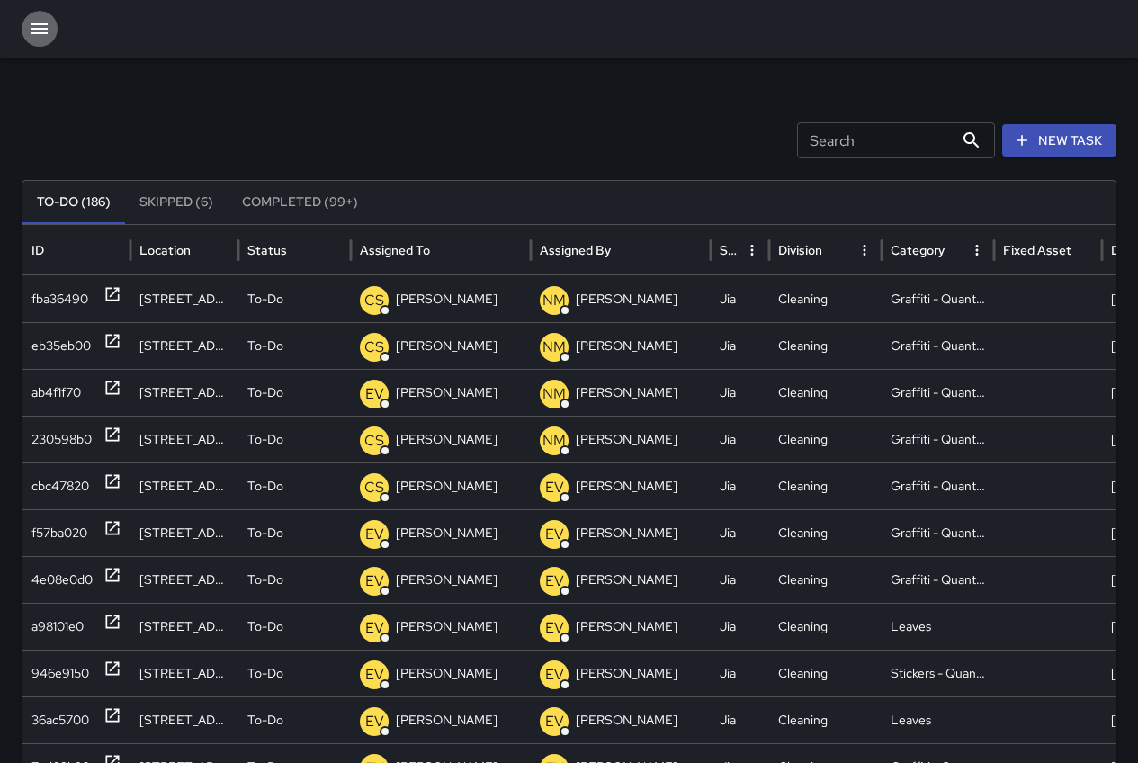
click at [44, 24] on icon "button" at bounding box center [39, 28] width 16 height 11
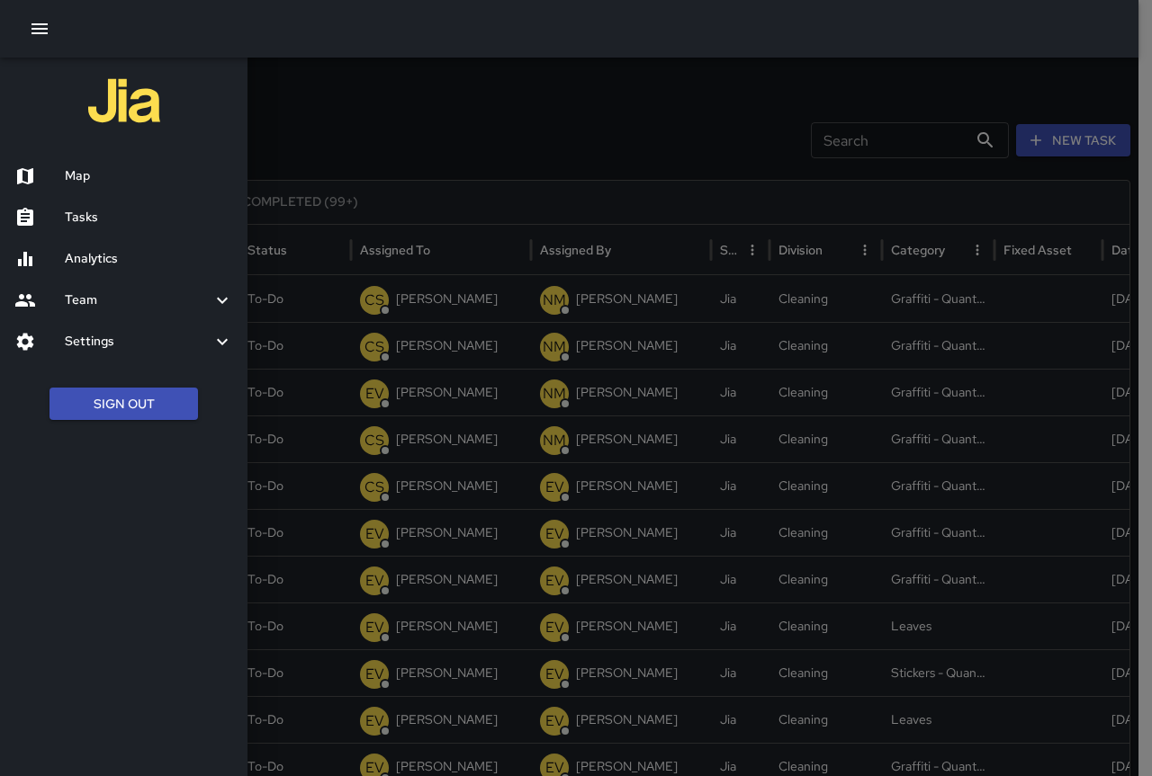
click at [194, 343] on h6 "Settings" at bounding box center [138, 342] width 147 height 20
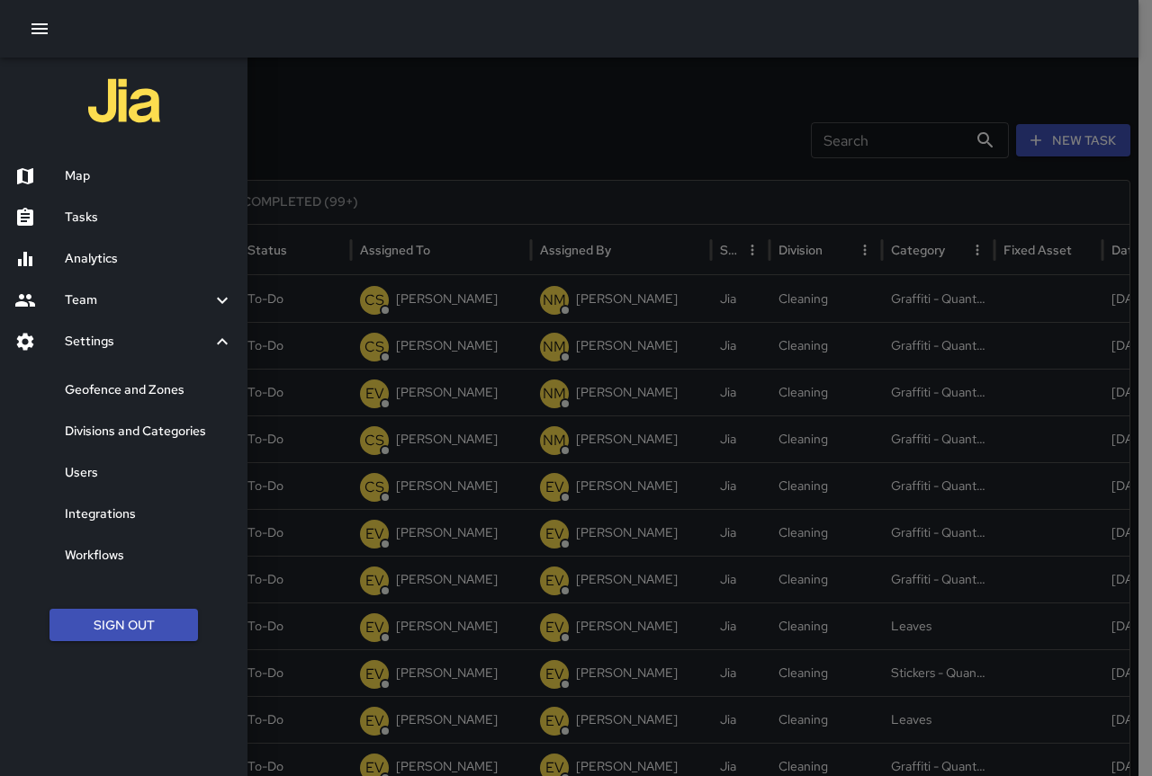
click at [140, 546] on h6 "Workflows" at bounding box center [149, 556] width 168 height 20
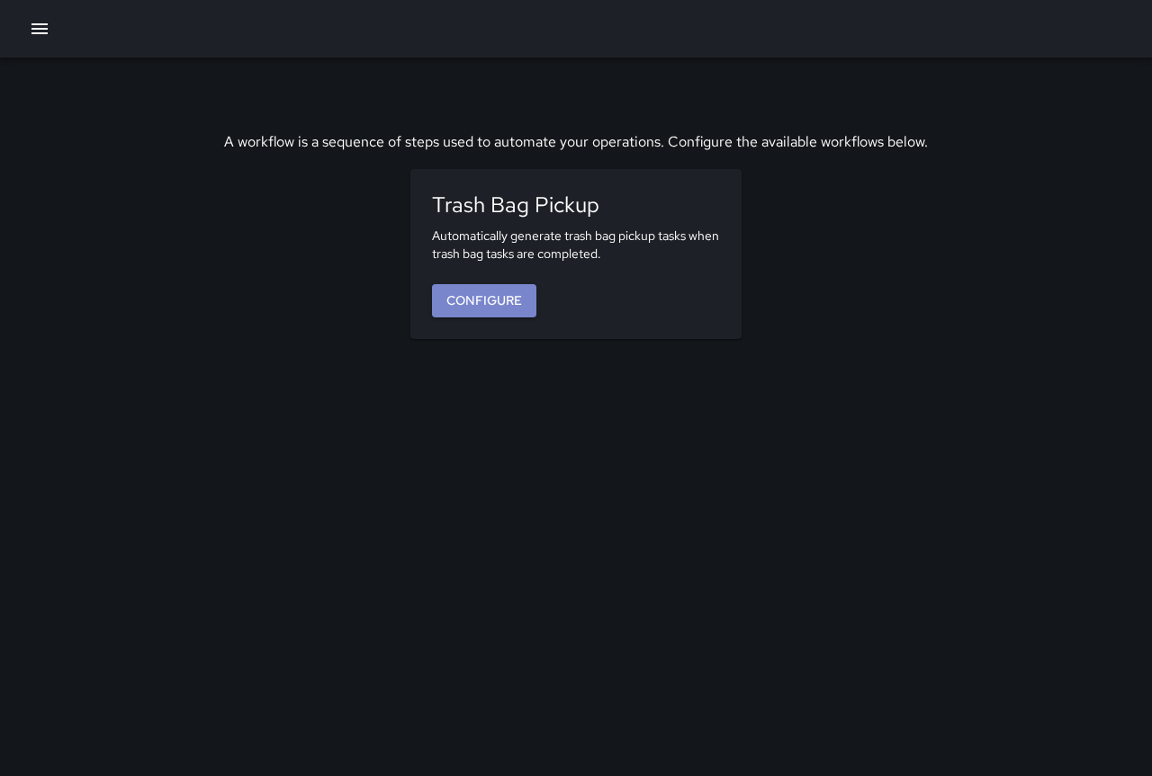
click at [507, 300] on link "Configure" at bounding box center [484, 300] width 104 height 33
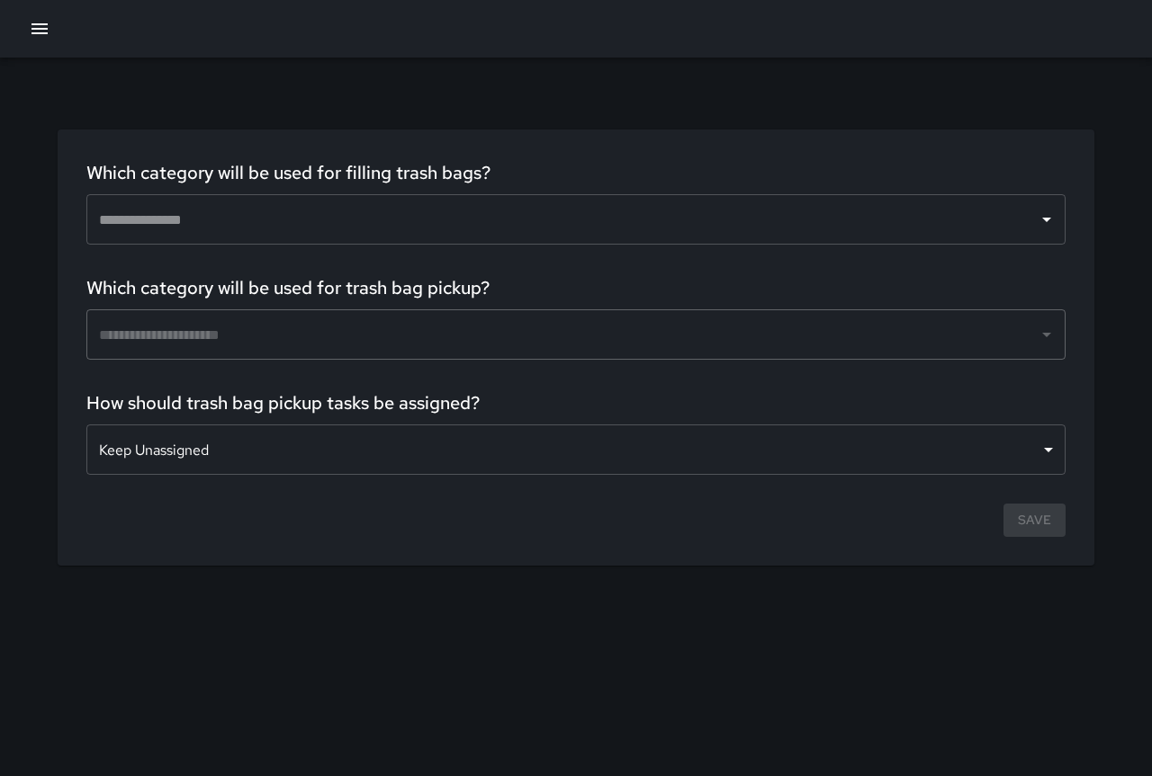
click at [1037, 335] on div at bounding box center [1045, 334] width 23 height 25
click at [451, 218] on input "text" at bounding box center [562, 219] width 936 height 34
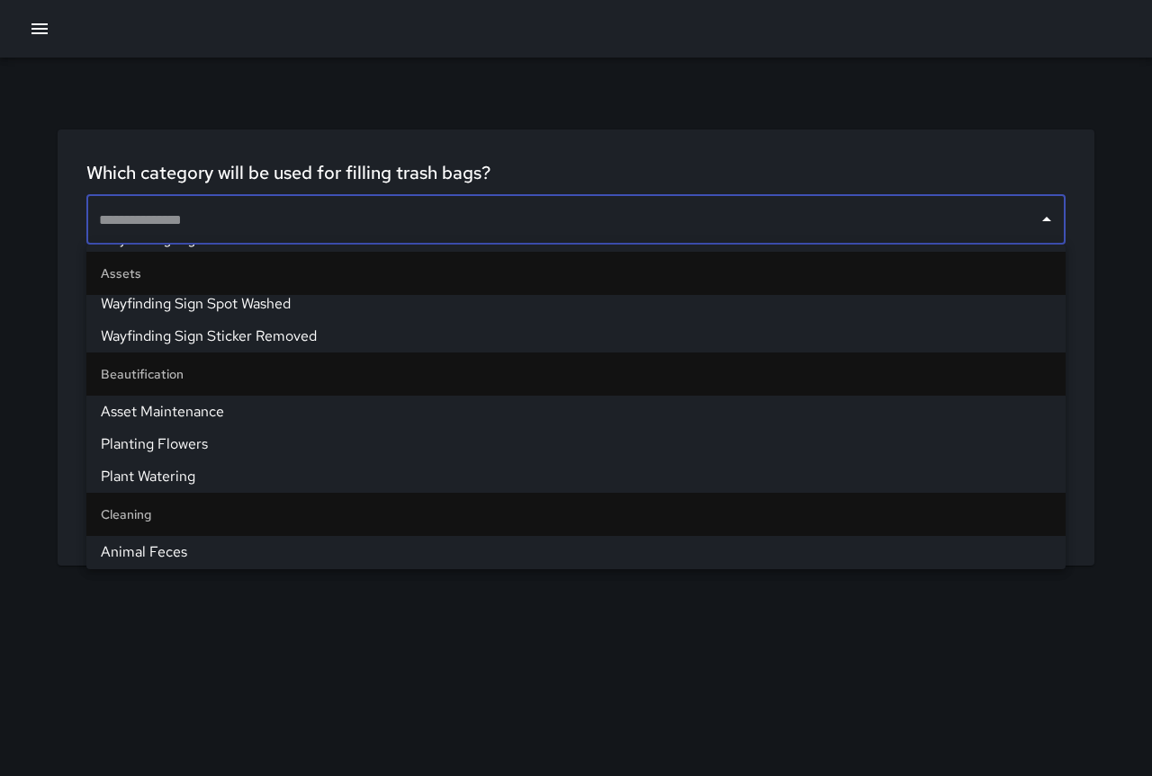
scroll to position [990, 0]
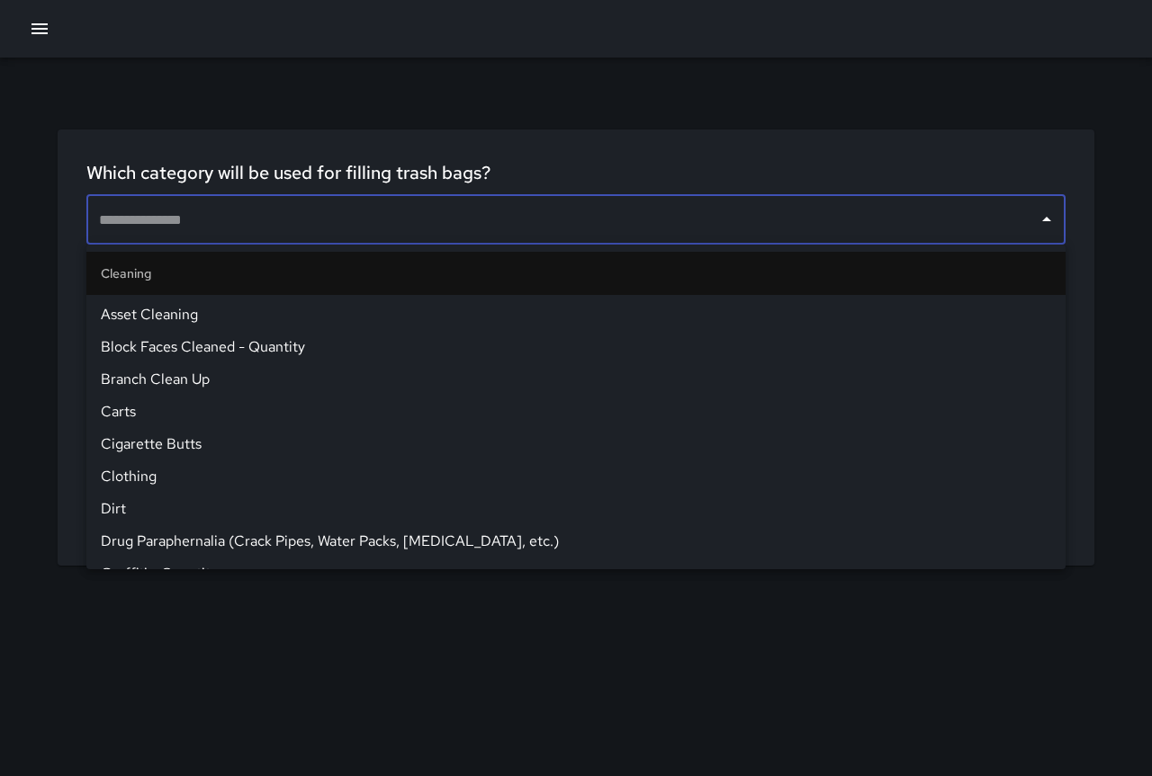
click at [204, 85] on div "**********" at bounding box center [576, 312] width 1080 height 508
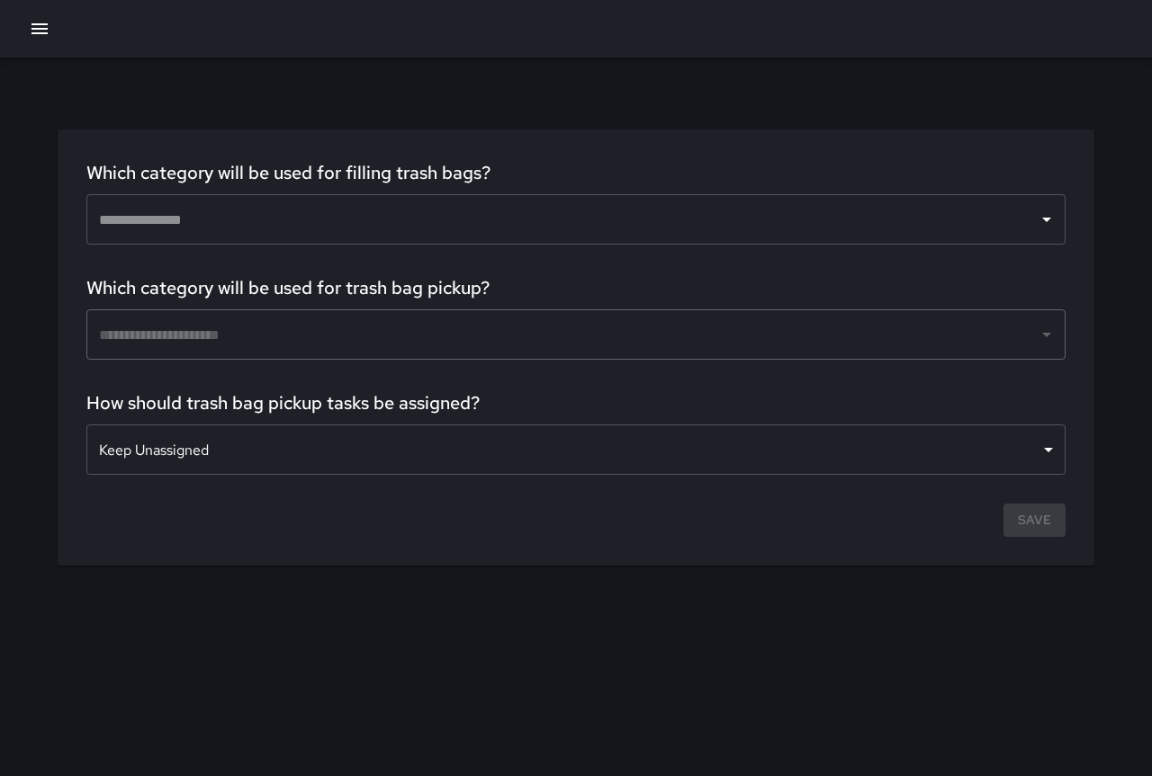
click at [237, 67] on div "**********" at bounding box center [576, 312] width 1080 height 508
click at [48, 25] on icon "button" at bounding box center [39, 28] width 16 height 11
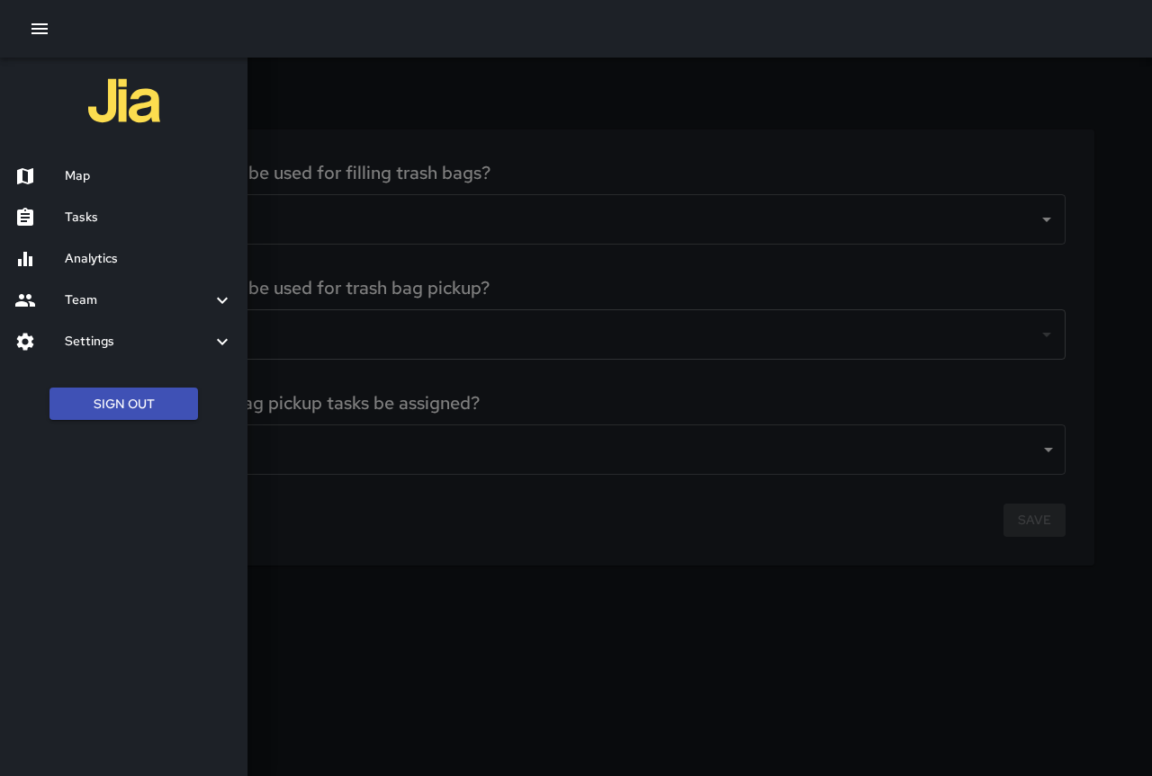
click at [92, 176] on h6 "Map" at bounding box center [149, 176] width 168 height 20
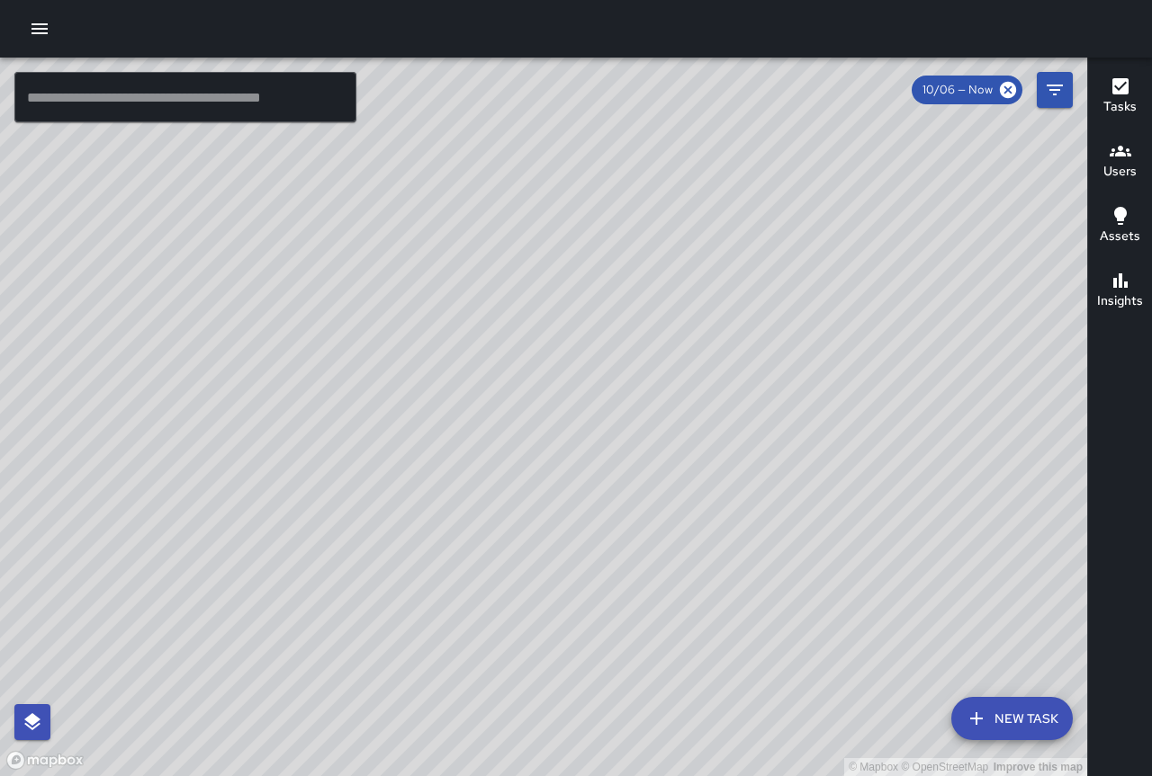
click at [1132, 286] on div "Insights" at bounding box center [1120, 290] width 46 height 41
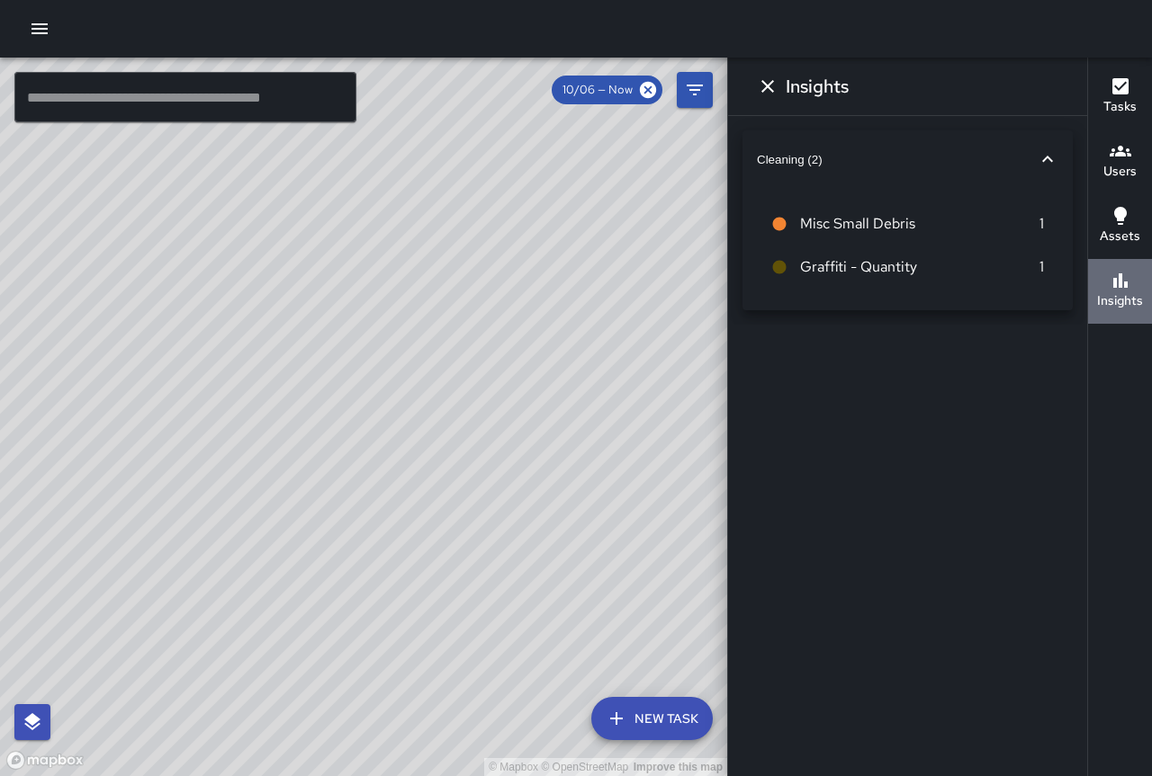
click at [1132, 286] on div "Insights" at bounding box center [1120, 290] width 46 height 41
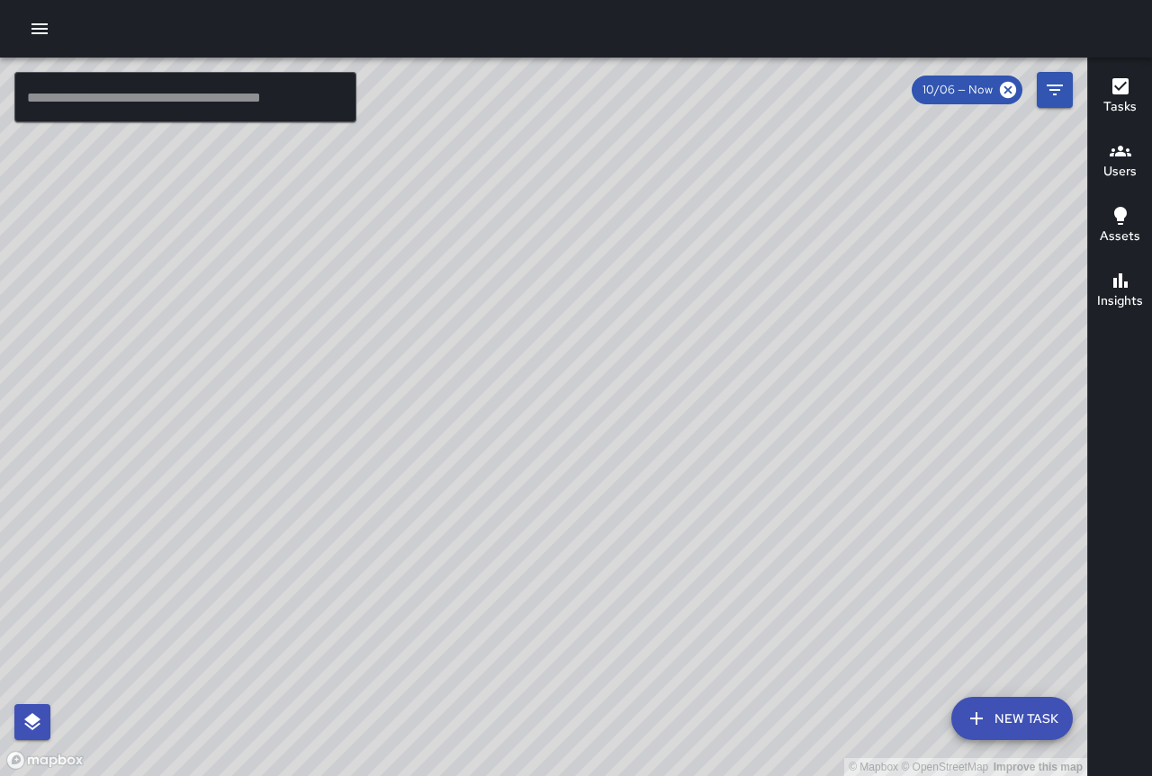
click at [486, 351] on div "© Mapbox © OpenStreetMap Improve this map" at bounding box center [543, 417] width 1087 height 719
